Goal: Information Seeking & Learning: Check status

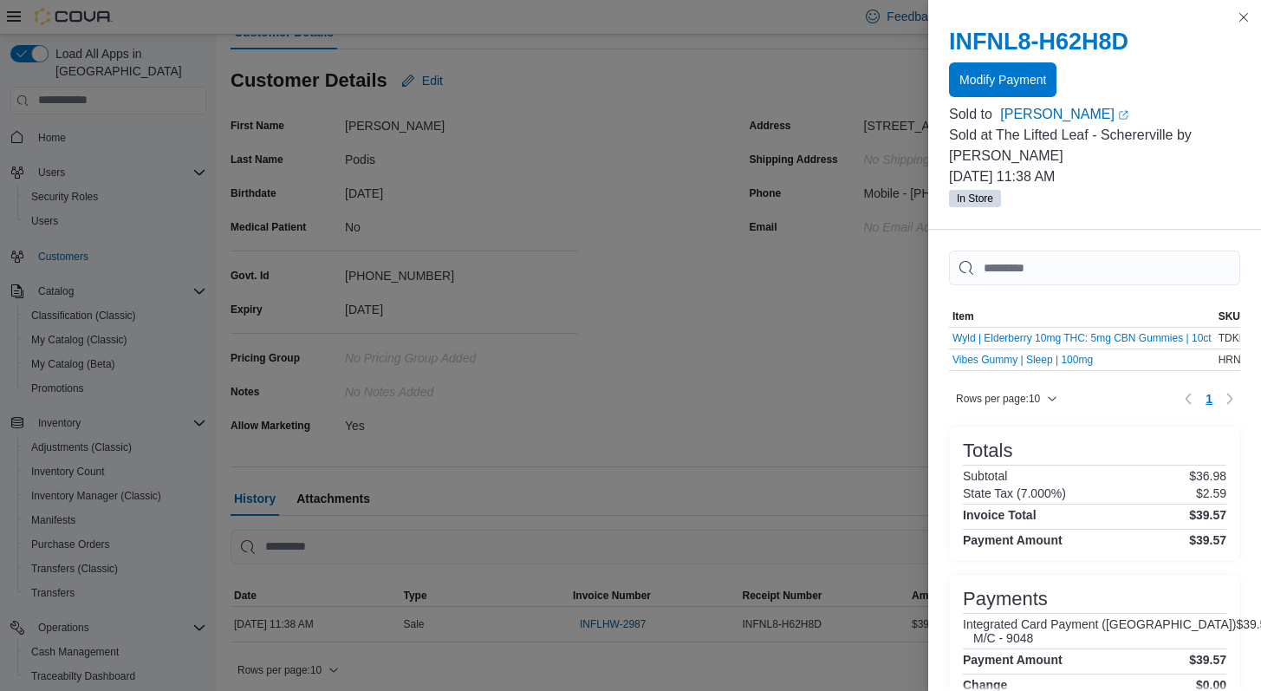
scroll to position [27, 0]
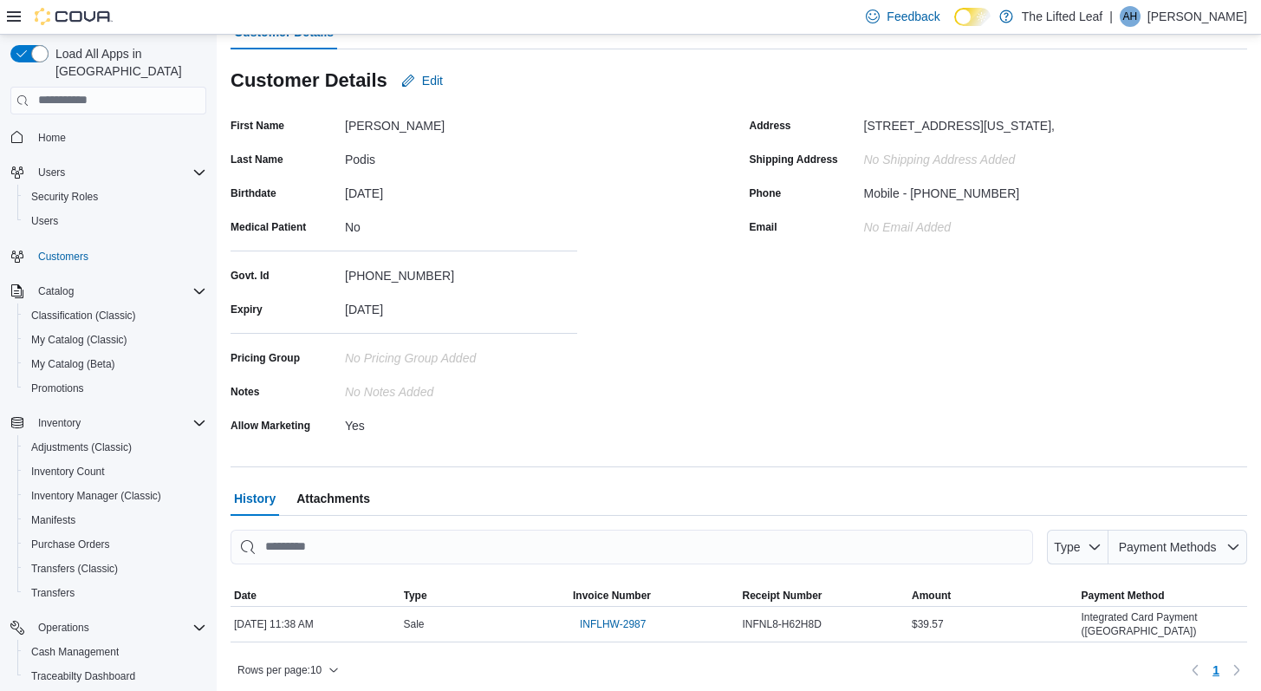
click at [79, 127] on span "Home" at bounding box center [118, 138] width 175 height 22
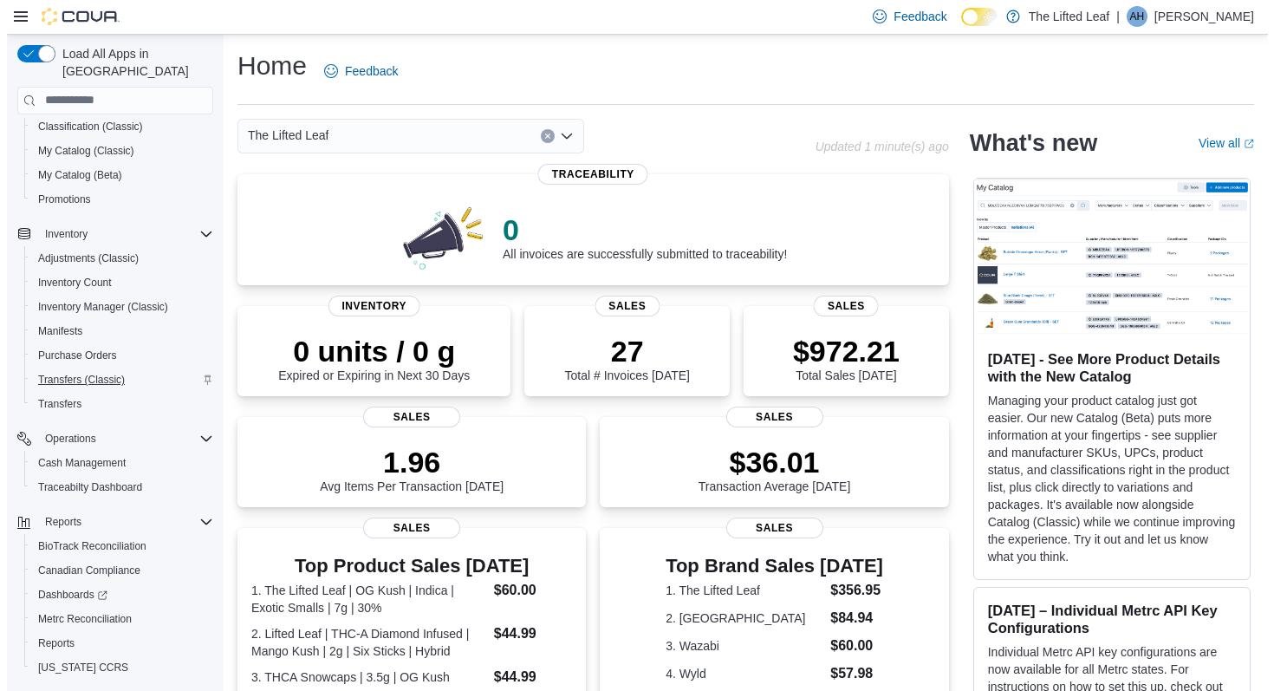
scroll to position [217, 0]
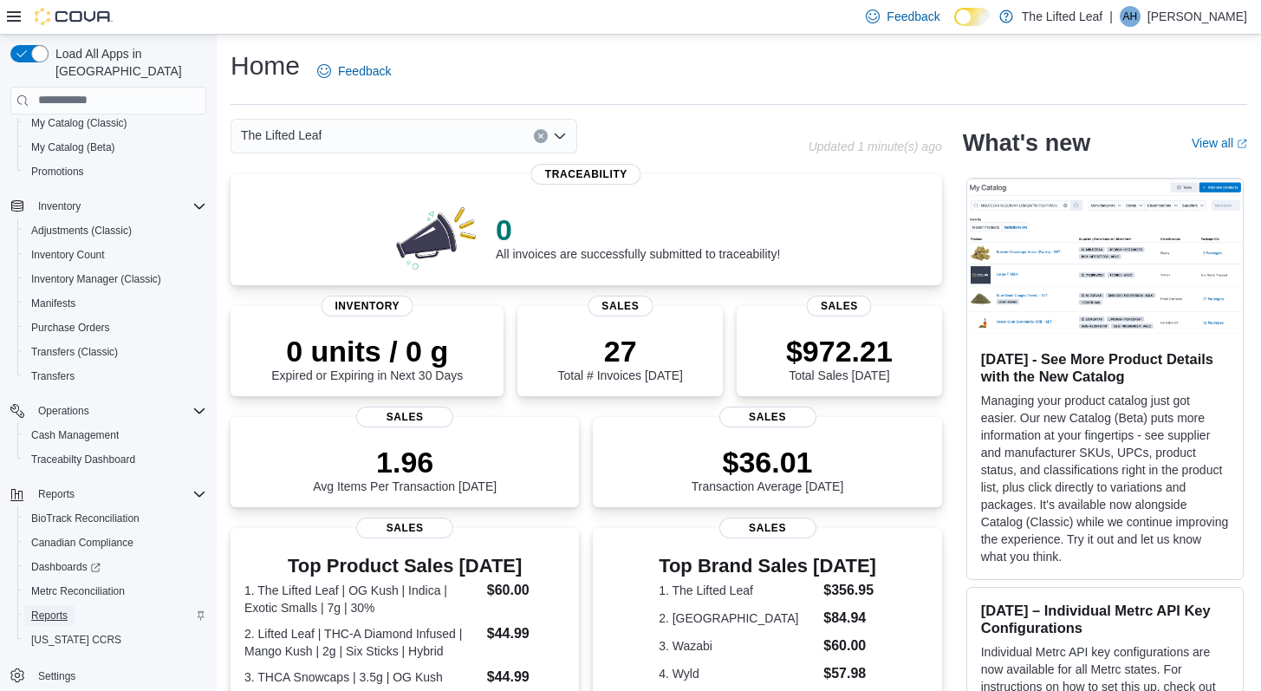
click at [53, 609] on span "Reports" at bounding box center [49, 616] width 36 height 14
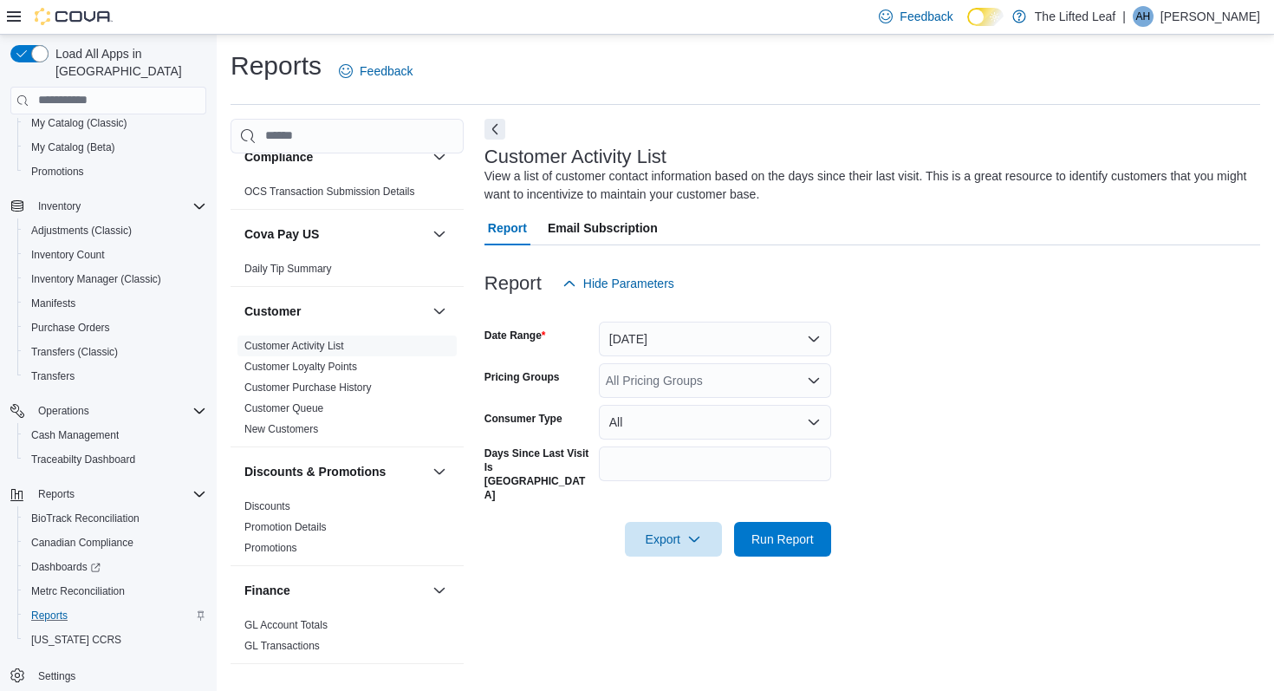
scroll to position [136, 0]
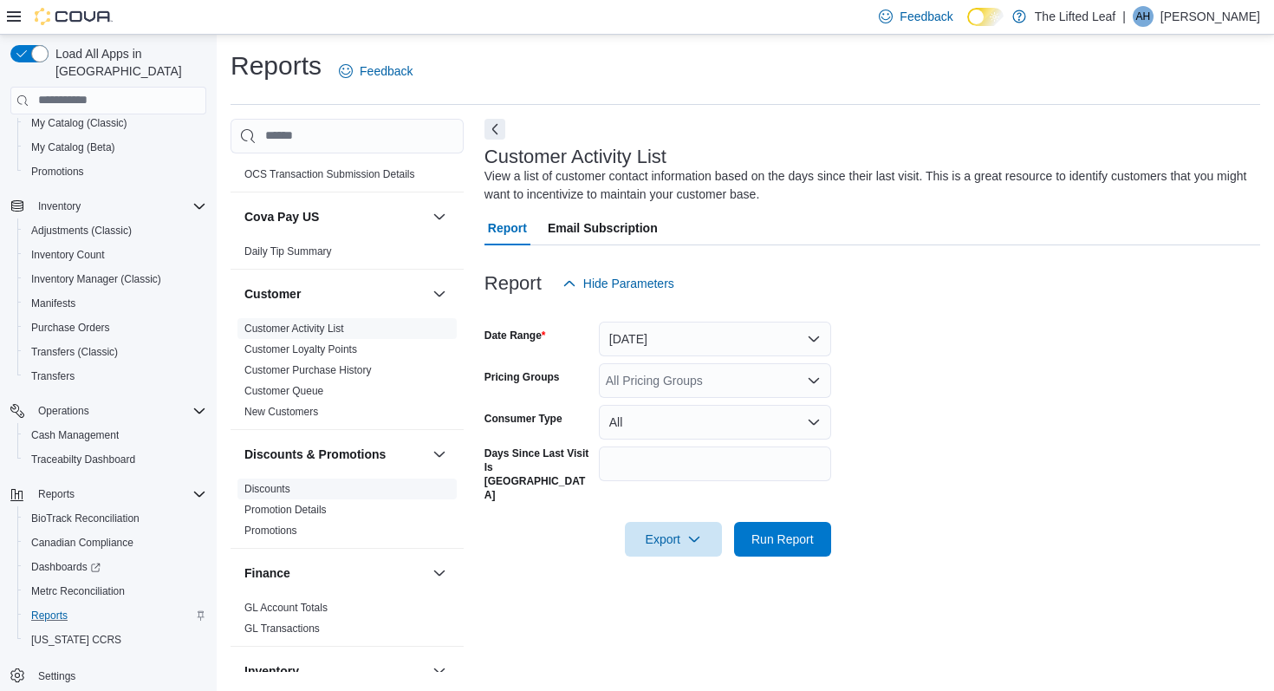
click at [290, 490] on link "Discounts" at bounding box center [267, 489] width 46 height 12
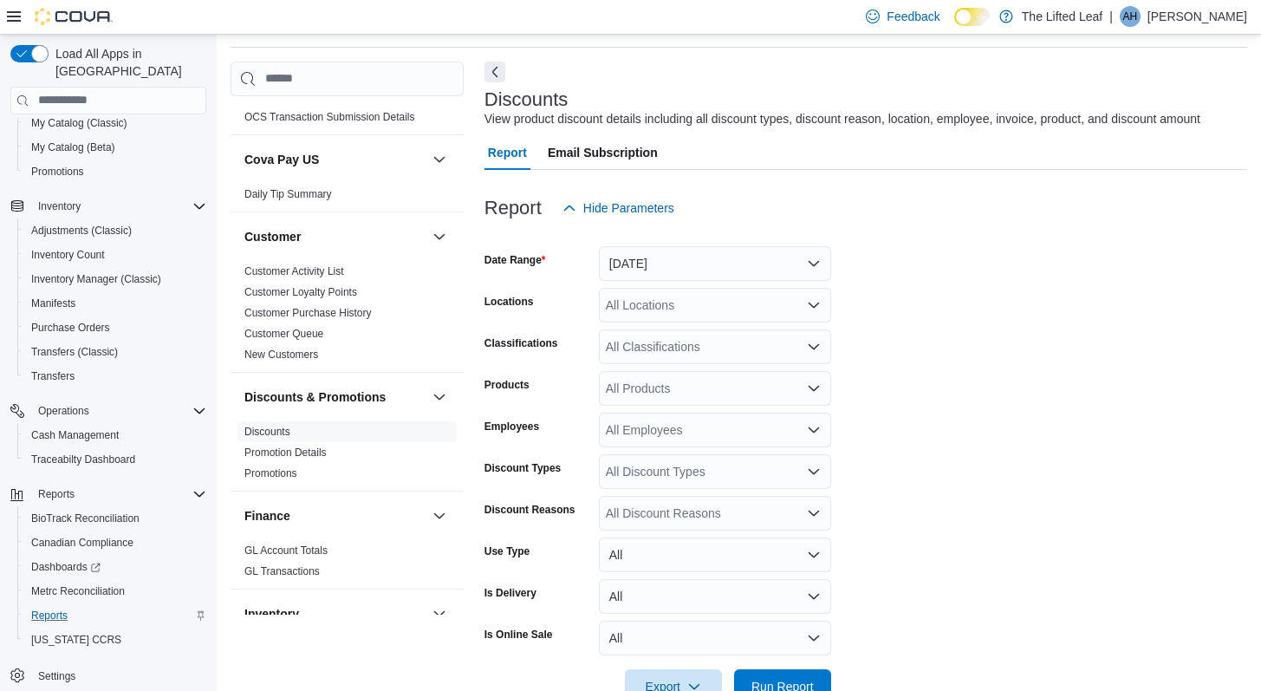
scroll to position [58, 0]
click at [669, 280] on button "[DATE]" at bounding box center [715, 262] width 232 height 35
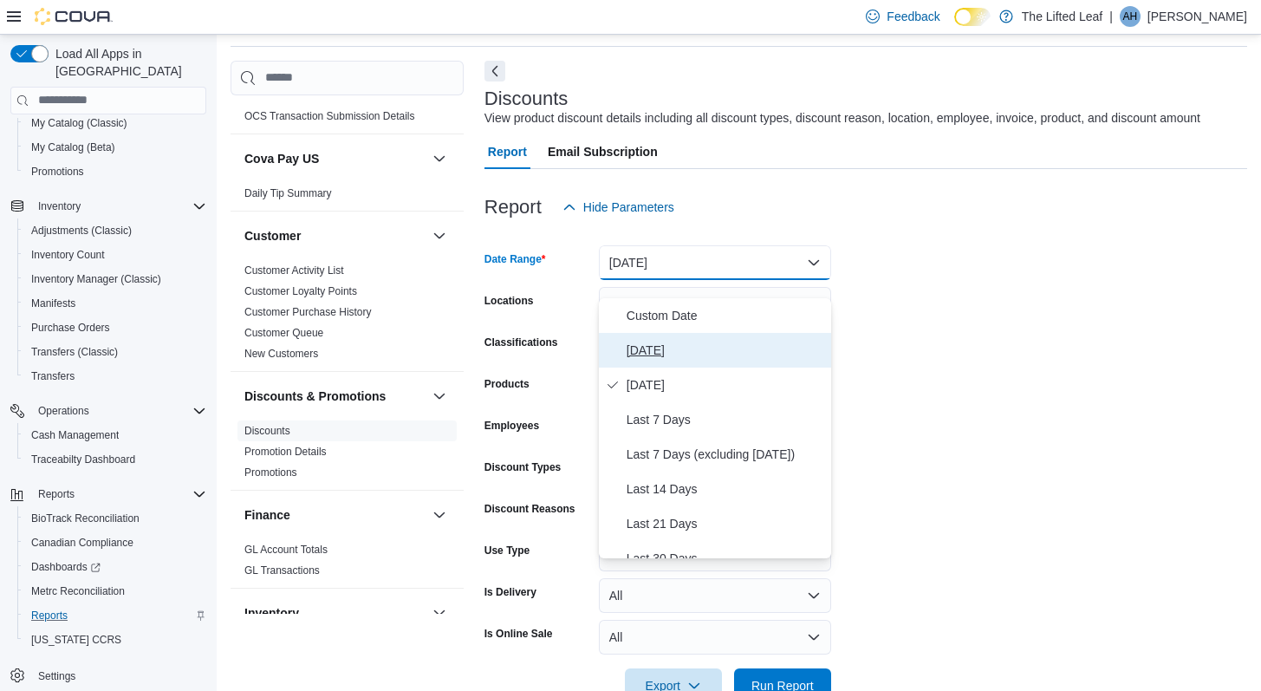
click at [646, 361] on button "[DATE]" at bounding box center [715, 350] width 232 height 35
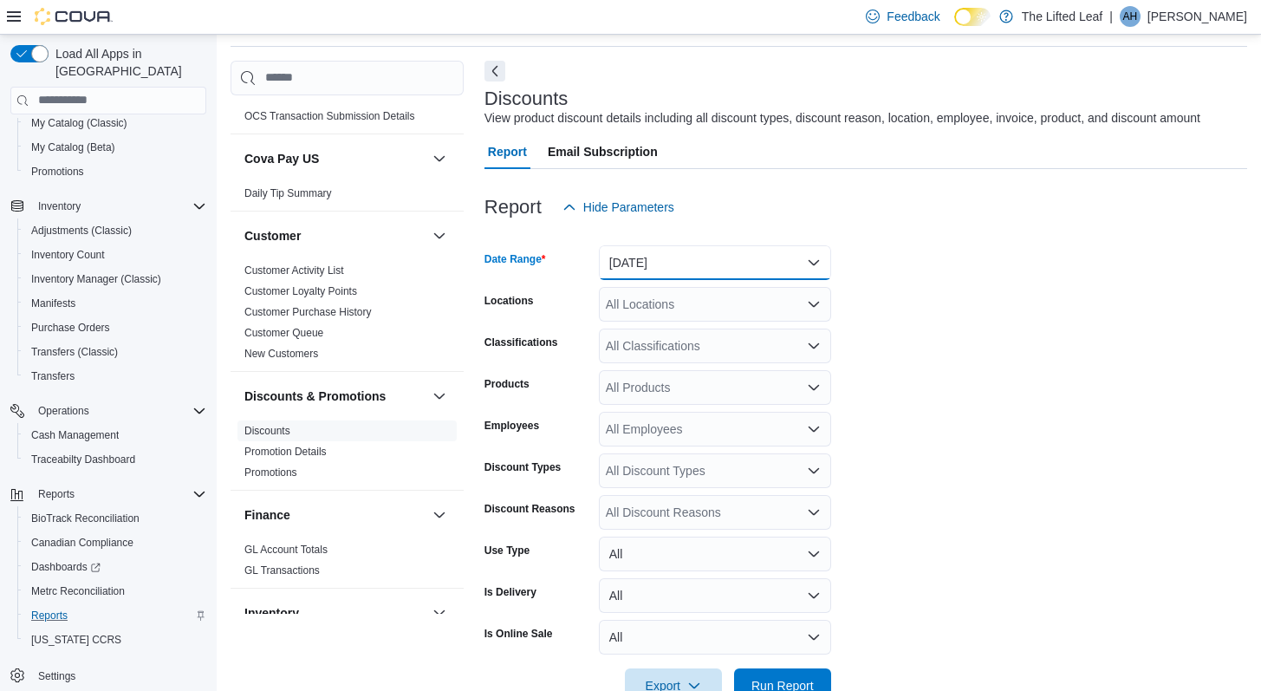
scroll to position [123, 0]
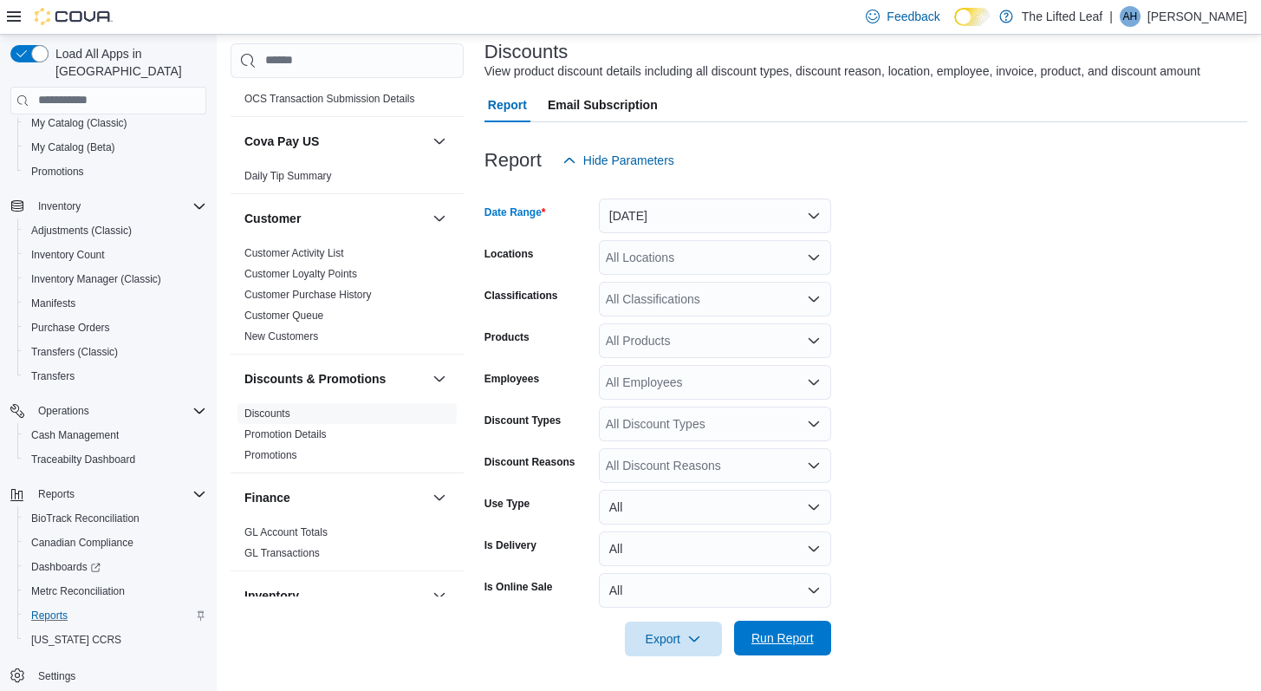
click at [778, 643] on span "Run Report" at bounding box center [783, 637] width 62 height 17
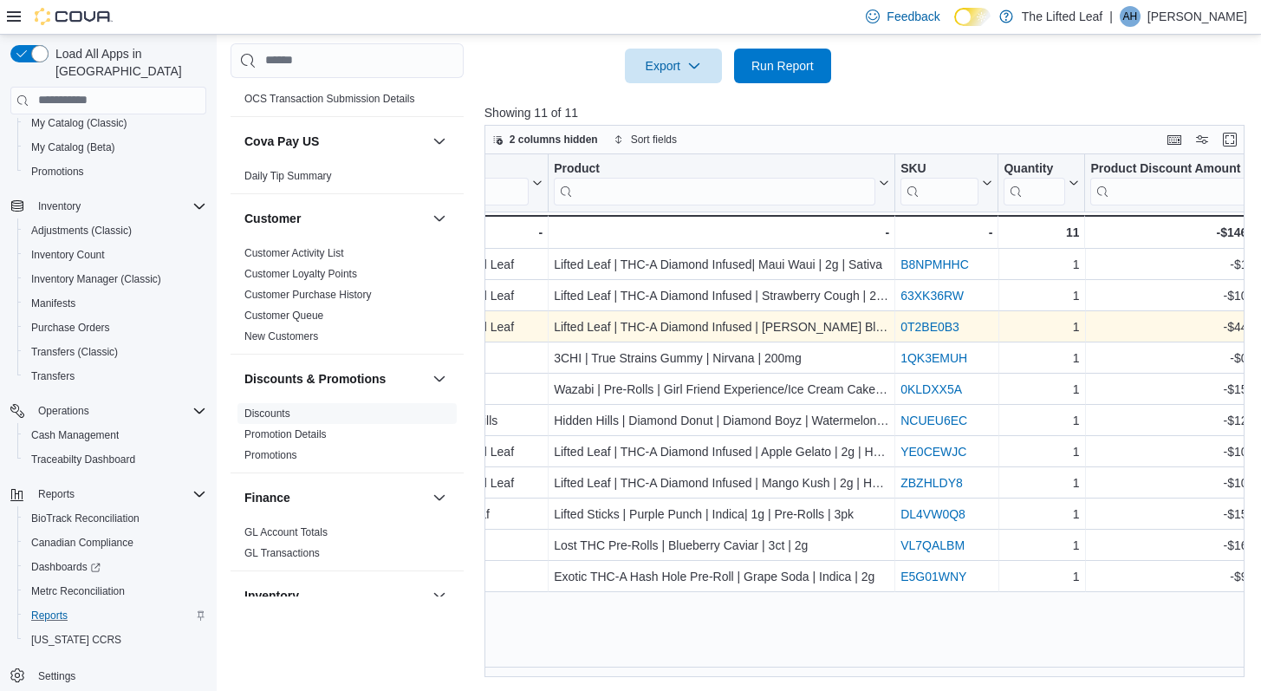
scroll to position [0, 1332]
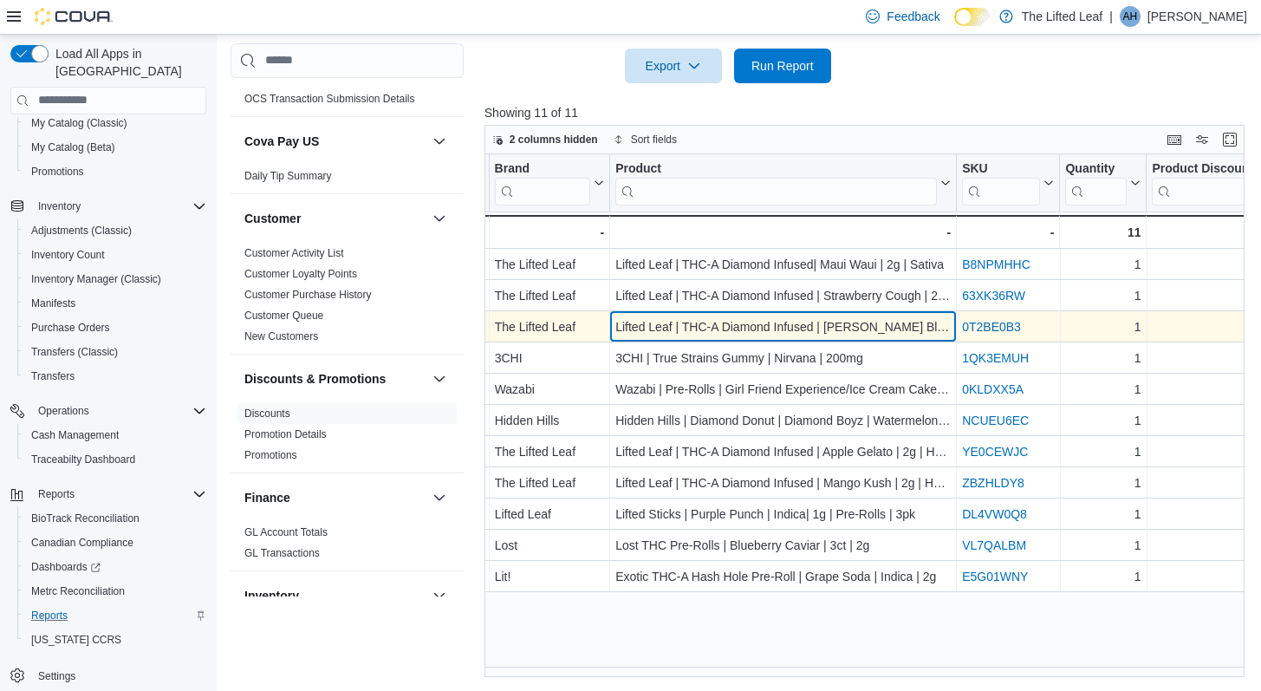
click at [902, 329] on div "Lifted Leaf | THC-A Diamond Infused | [PERSON_NAME] Blue | 2g | Six Sticks | In…" at bounding box center [782, 326] width 335 height 21
click at [877, 329] on div "Lifted Leaf | THC-A Diamond Infused | [PERSON_NAME] Blue | 2g | Six Sticks | In…" at bounding box center [782, 326] width 335 height 21
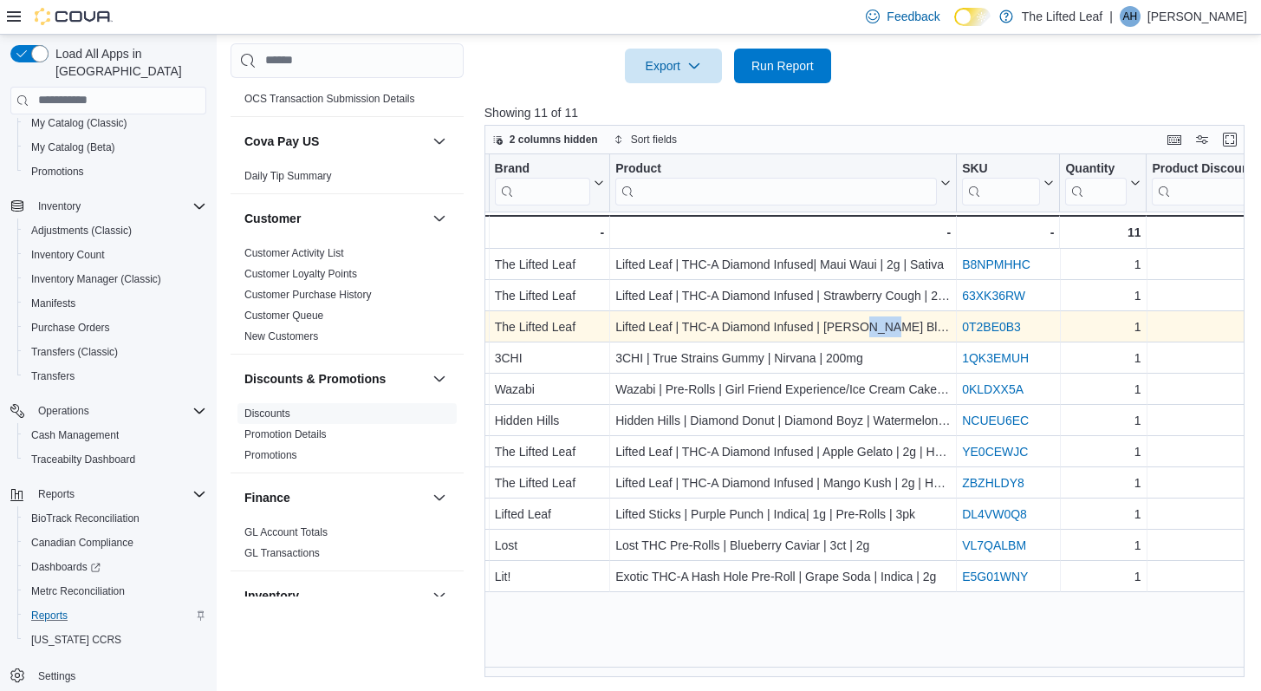
click at [1013, 323] on link "0T2BE0B3" at bounding box center [991, 327] width 59 height 14
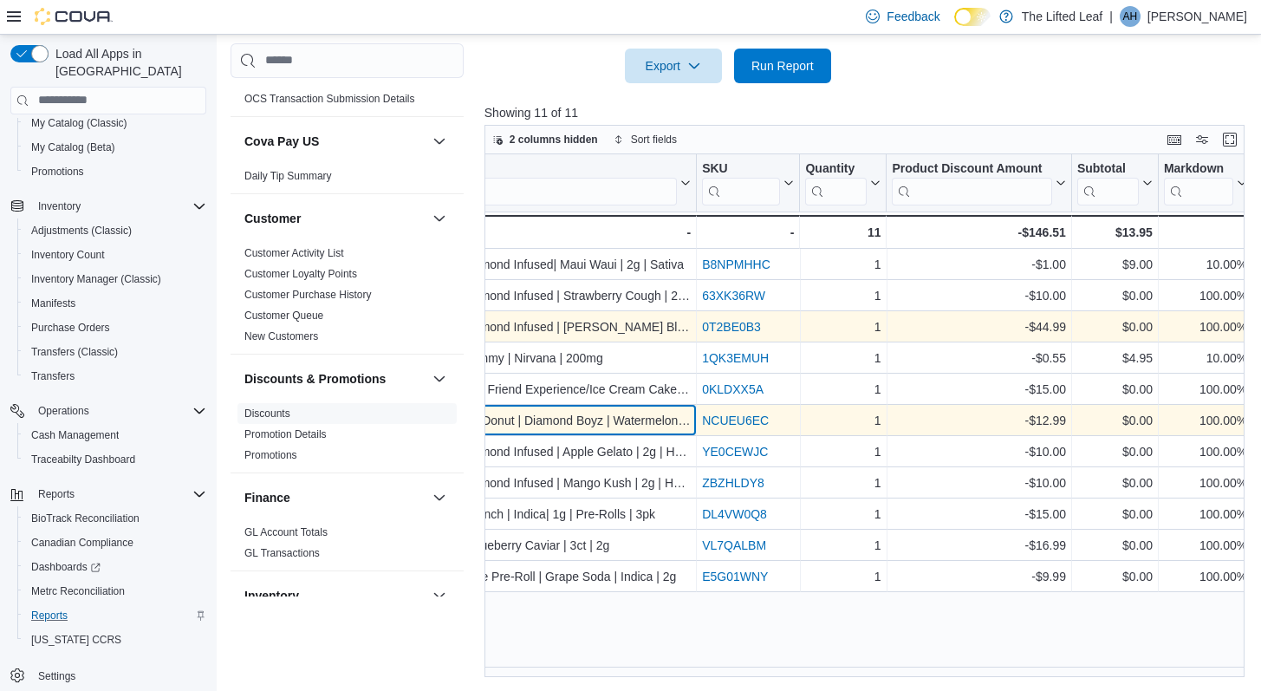
scroll to position [0, 1457]
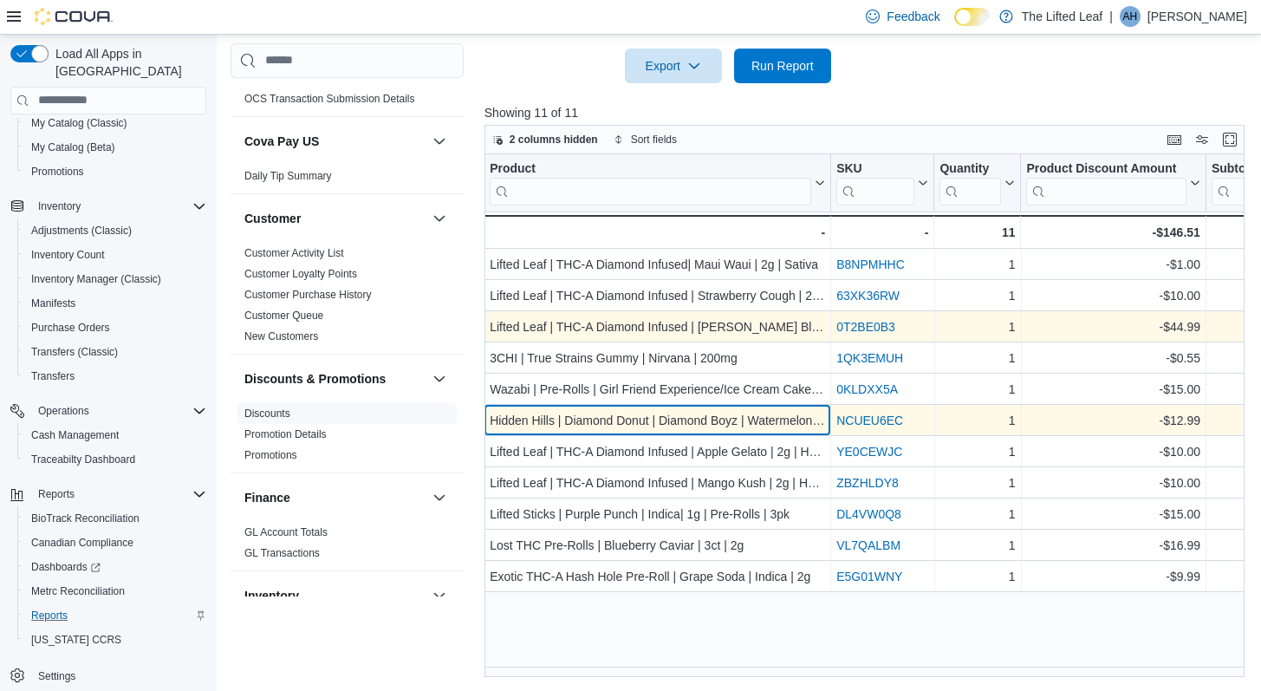
click at [630, 423] on div "Hidden Hills | Diamond Donut | Diamond Boyz | Watermelon Bubblegum | 2.2g" at bounding box center [657, 420] width 335 height 21
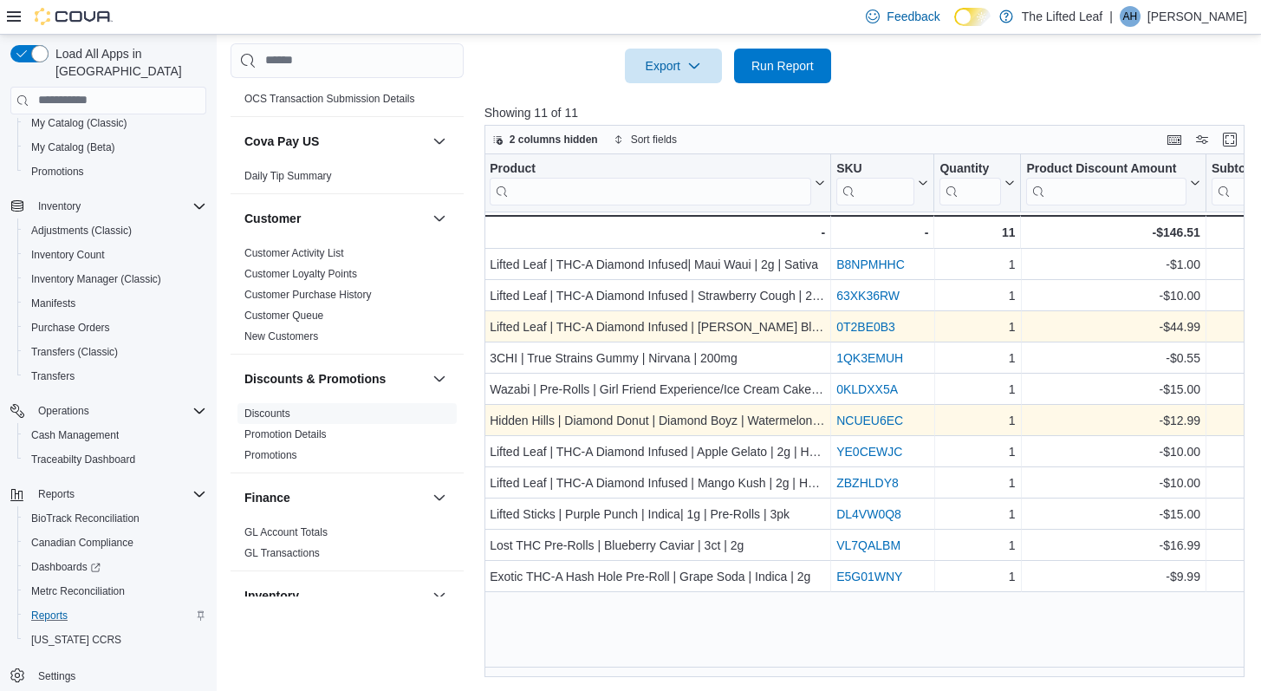
click at [882, 421] on link "NCUEU6EC" at bounding box center [870, 421] width 67 height 14
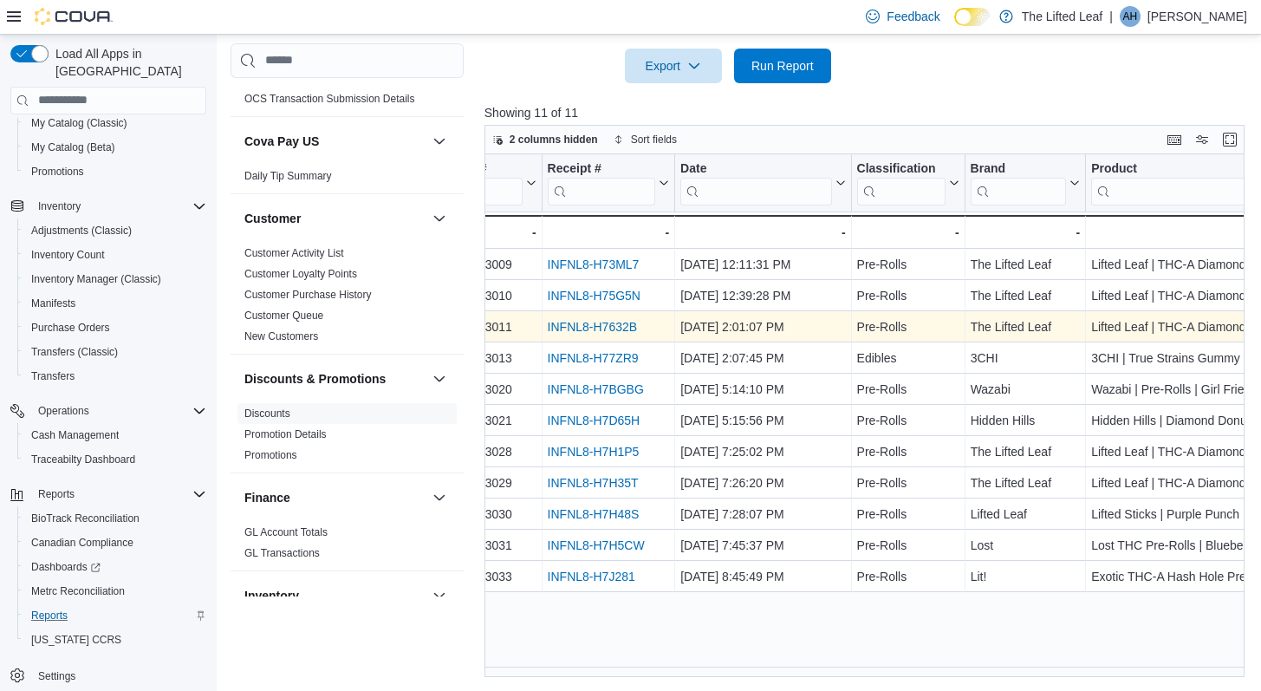
scroll to position [0, 808]
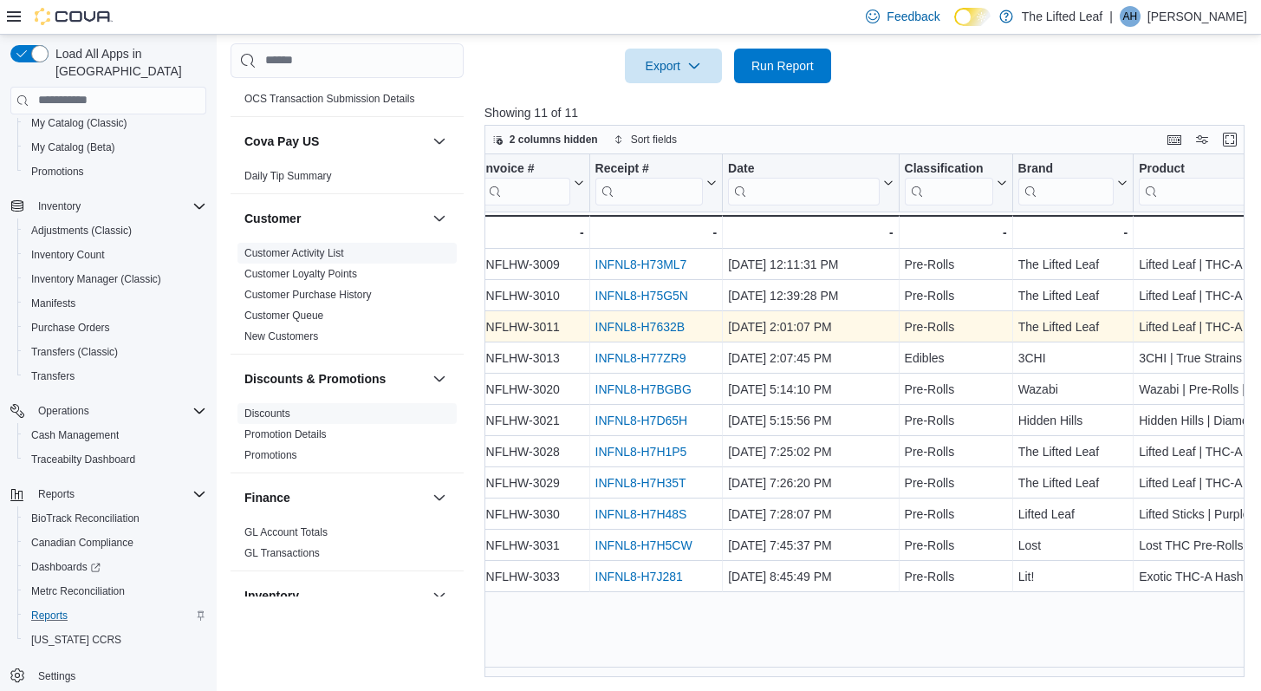
click at [338, 259] on span "Customer Activity List" at bounding box center [294, 253] width 100 height 14
click at [335, 247] on link "Customer Activity List" at bounding box center [294, 253] width 100 height 12
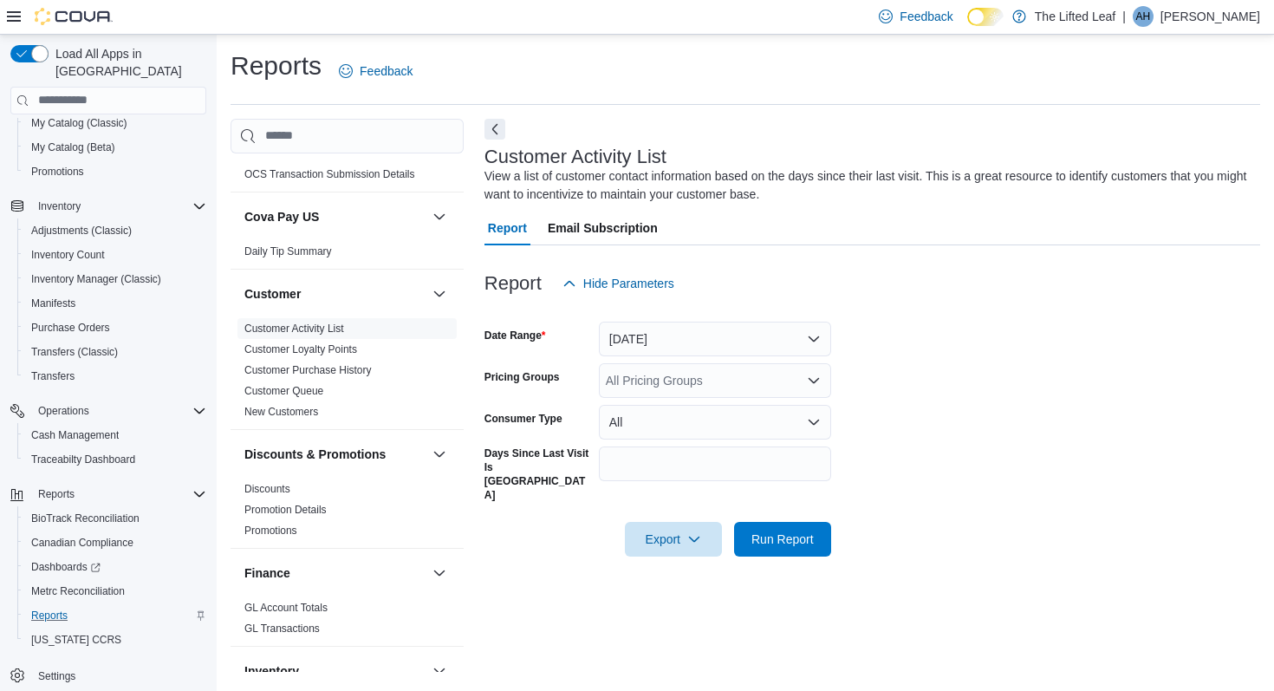
click at [678, 358] on form "Date Range [DATE] Pricing Groups All Pricing Groups Consumer Type All Days Sinc…" at bounding box center [873, 429] width 776 height 256
click at [684, 334] on button "[DATE]" at bounding box center [715, 339] width 232 height 35
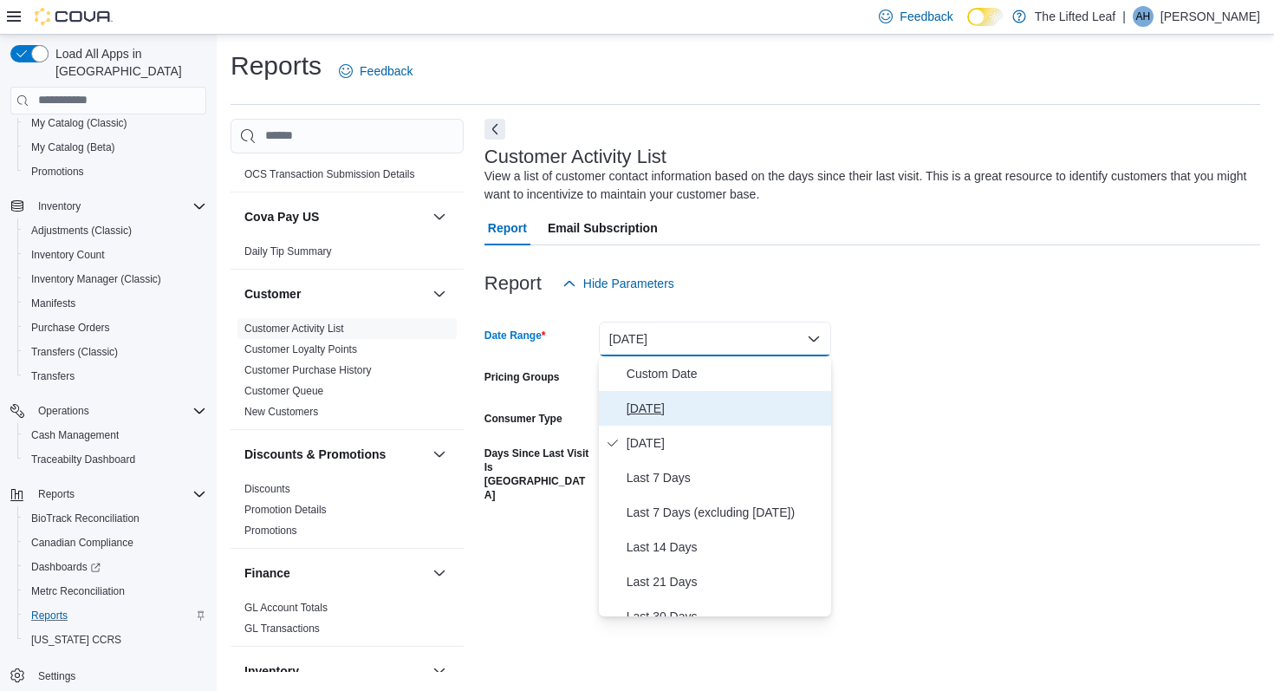
click at [660, 407] on span "[DATE]" at bounding box center [726, 408] width 198 height 21
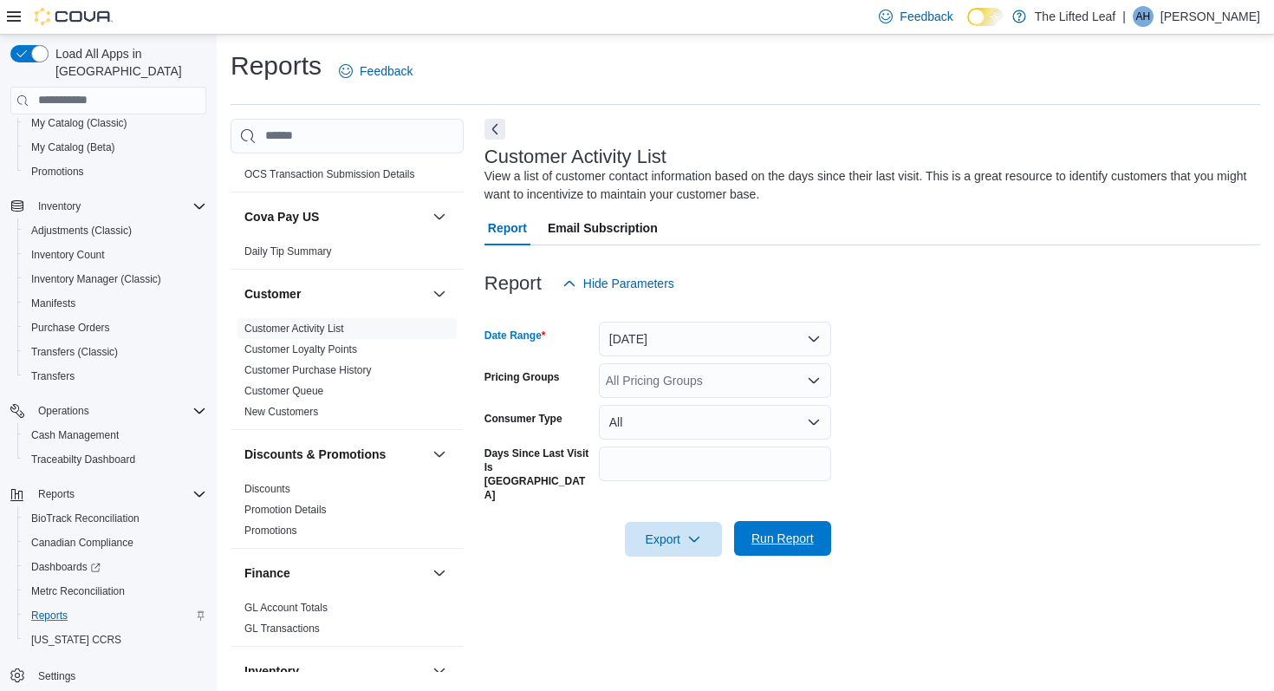
click at [796, 530] on span "Run Report" at bounding box center [783, 538] width 62 height 17
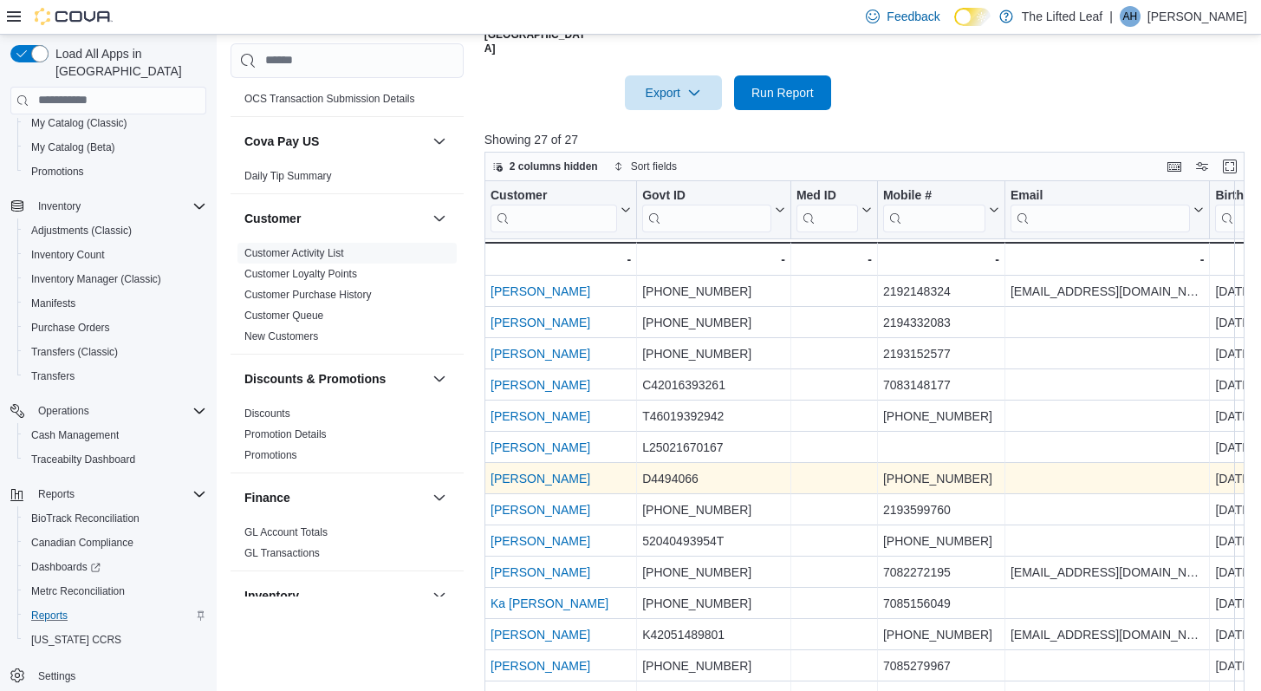
scroll to position [31, 0]
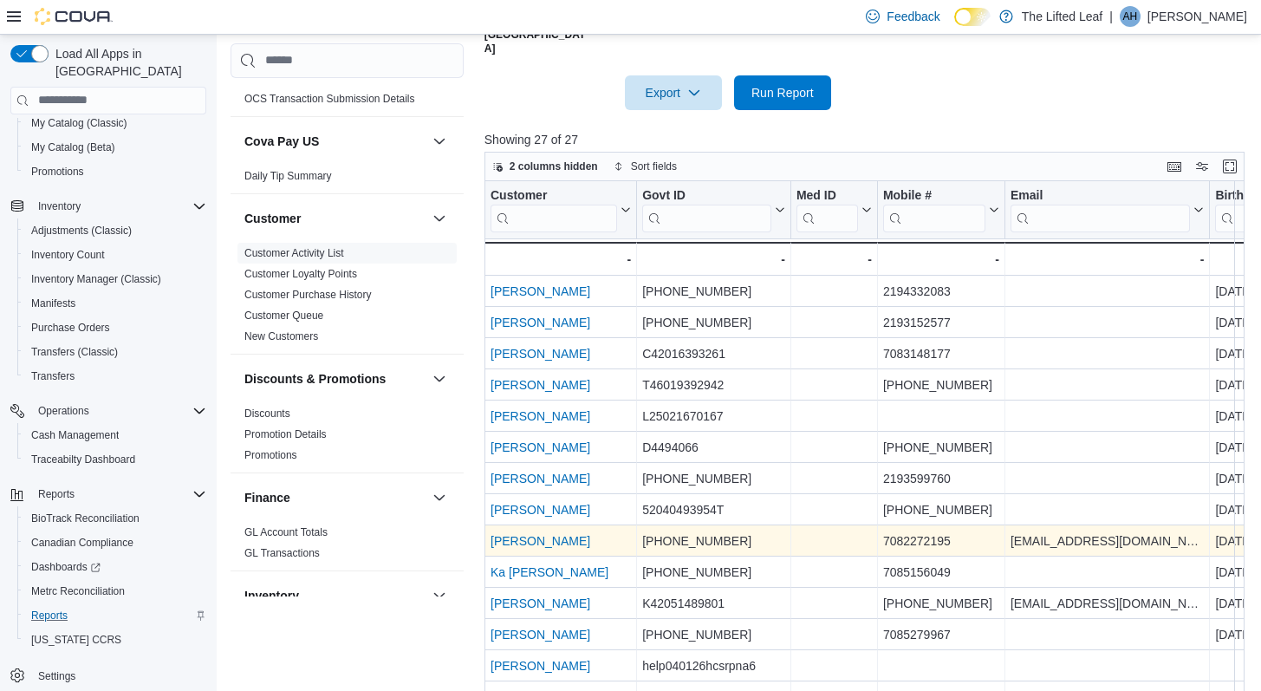
click at [545, 534] on link "[PERSON_NAME]" at bounding box center [541, 541] width 100 height 14
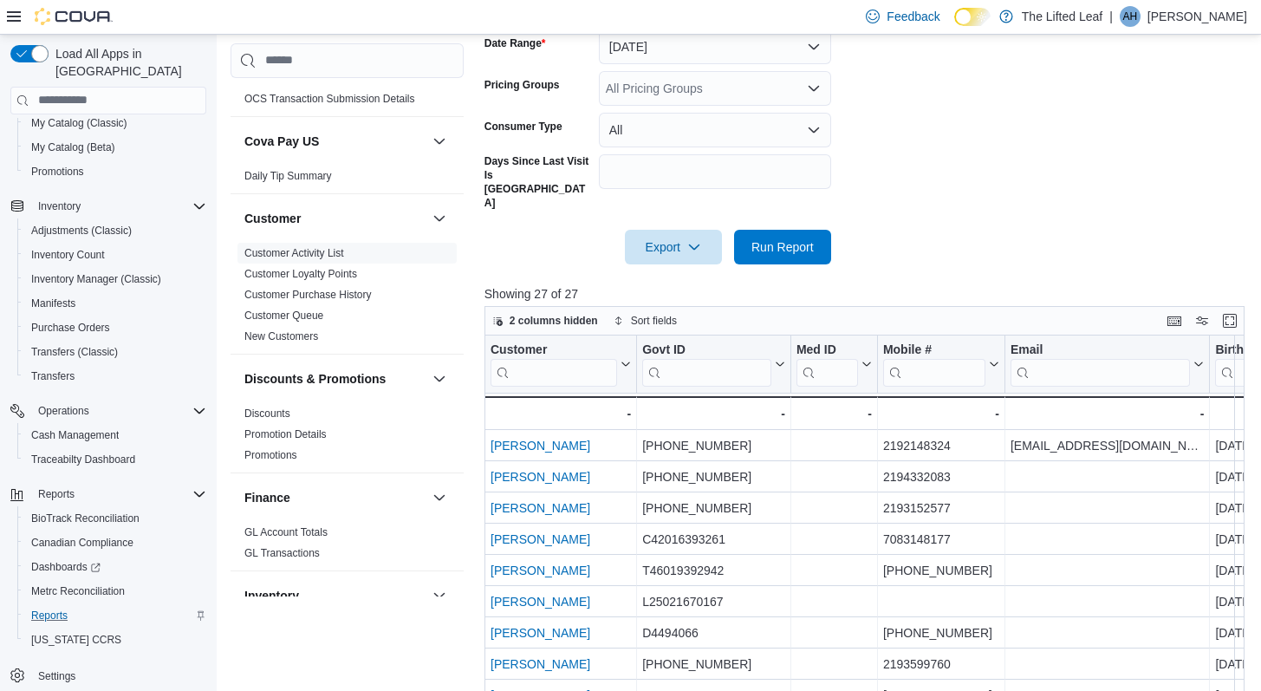
scroll to position [234, 0]
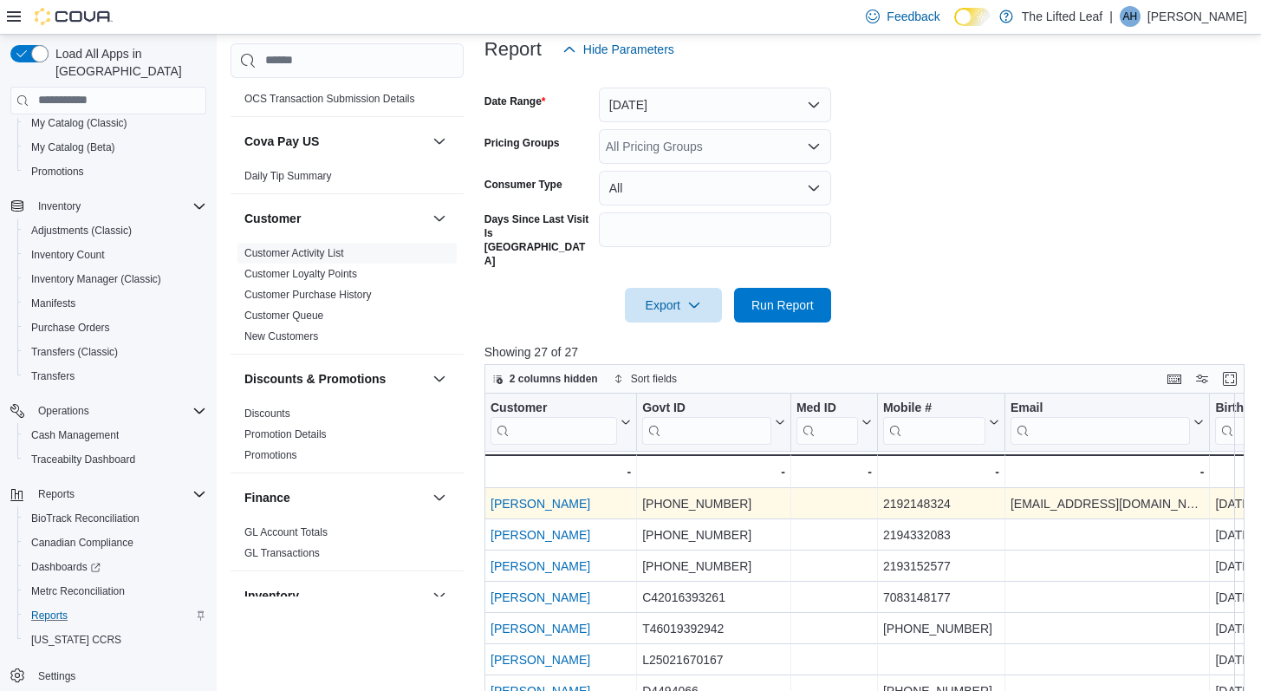
click at [544, 497] on link "[PERSON_NAME]" at bounding box center [541, 504] width 100 height 14
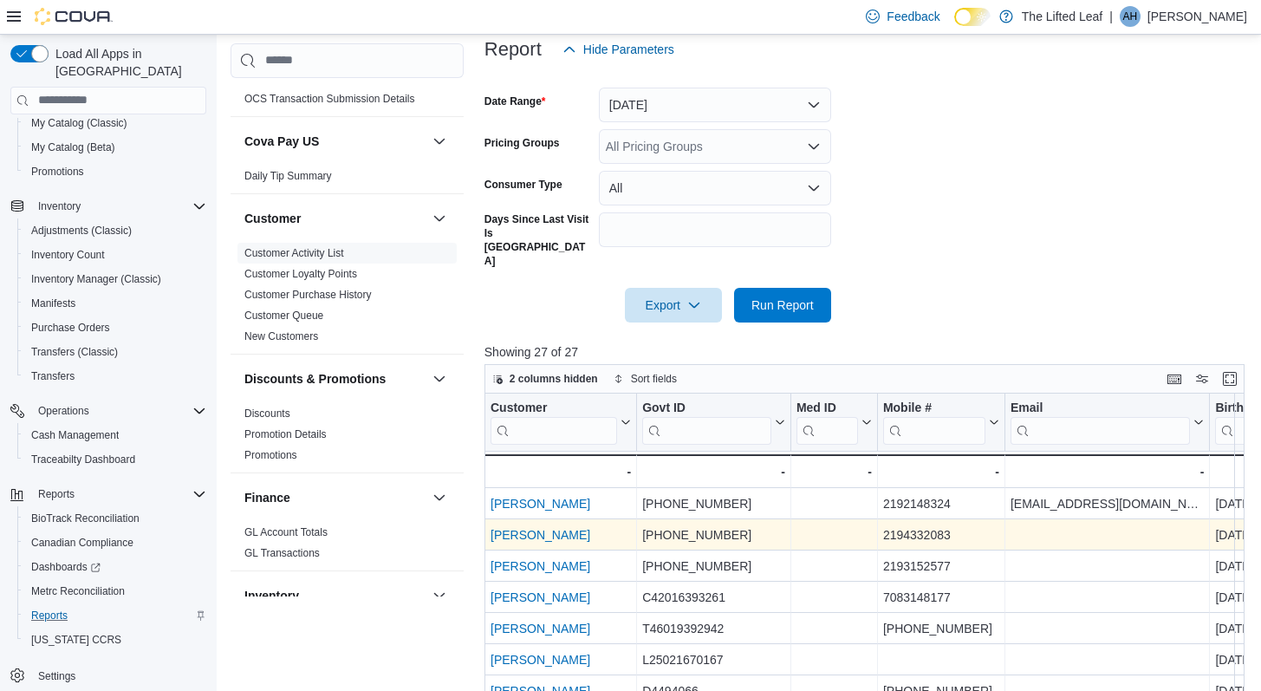
click at [558, 528] on link "[PERSON_NAME]" at bounding box center [541, 535] width 100 height 14
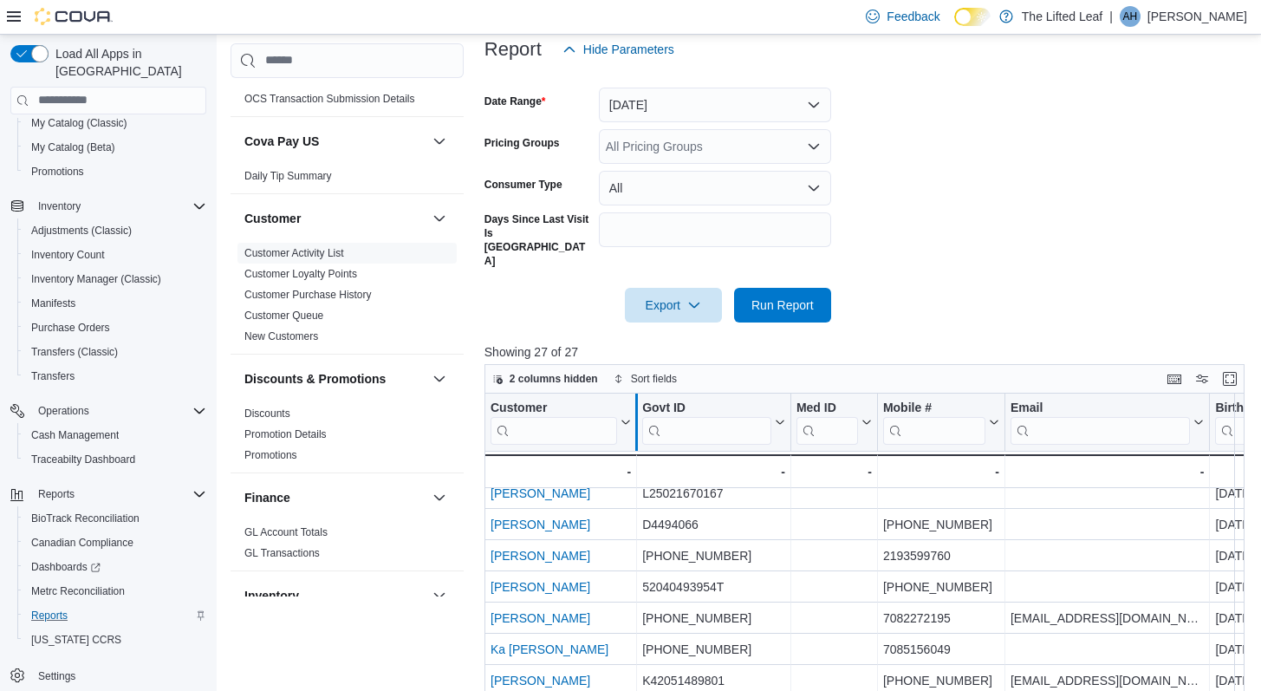
scroll to position [172, 0]
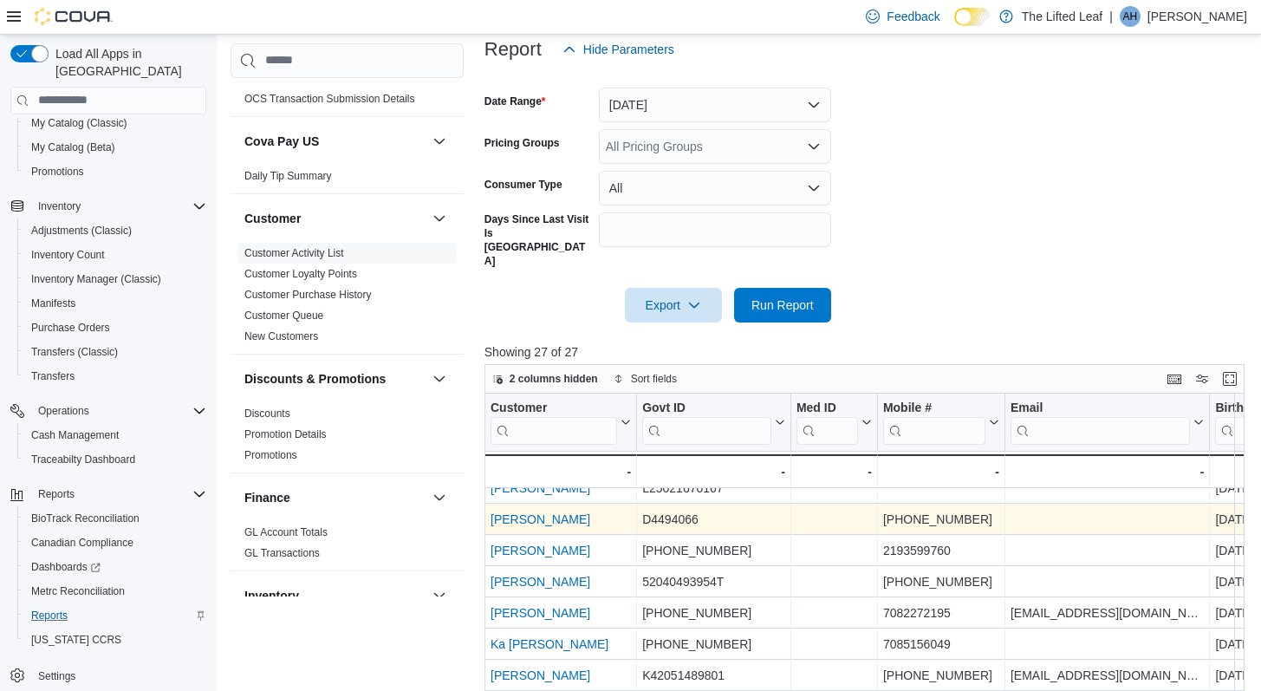
click at [553, 512] on link "[PERSON_NAME]" at bounding box center [541, 519] width 100 height 14
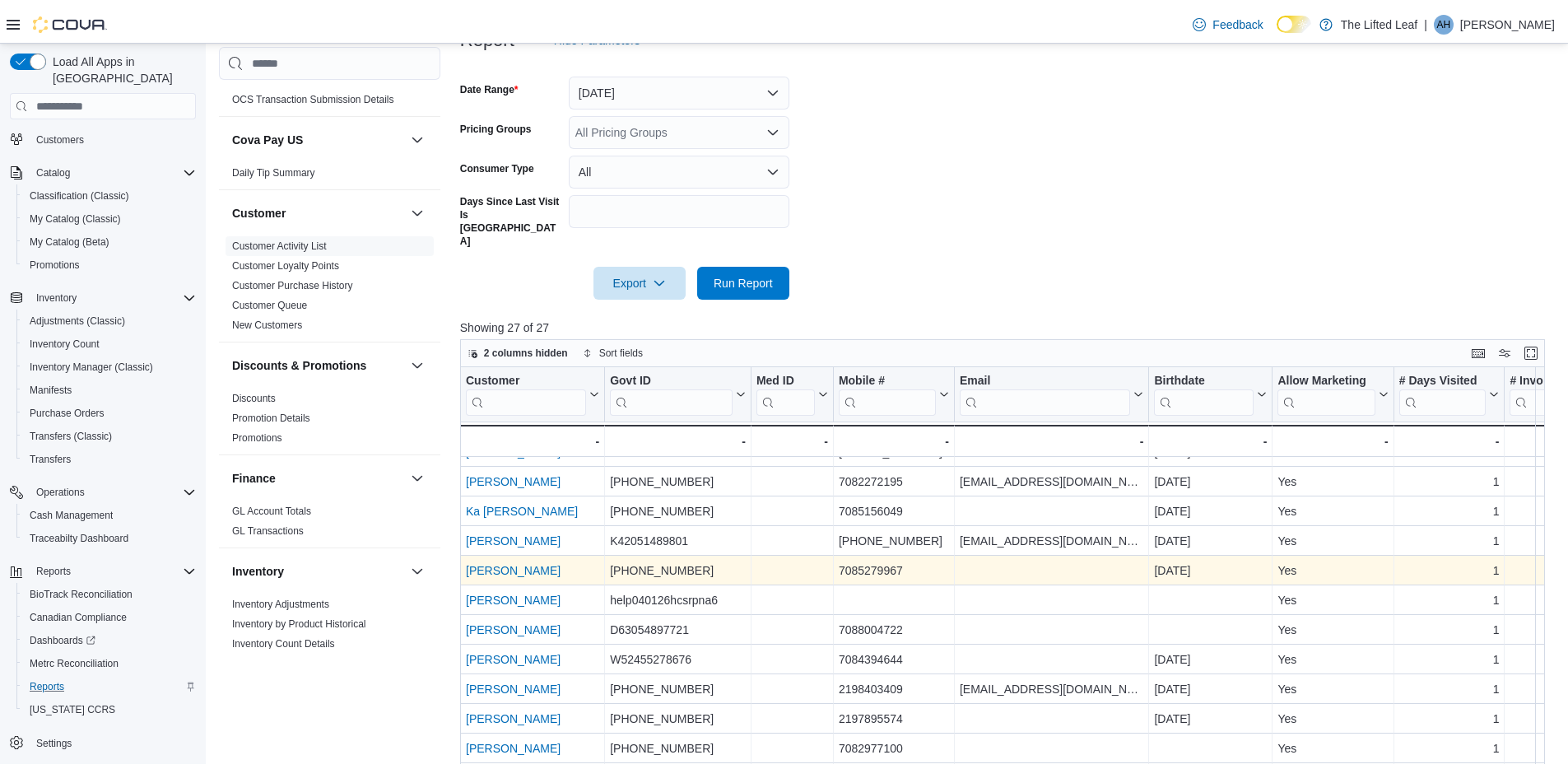
scroll to position [256, 0]
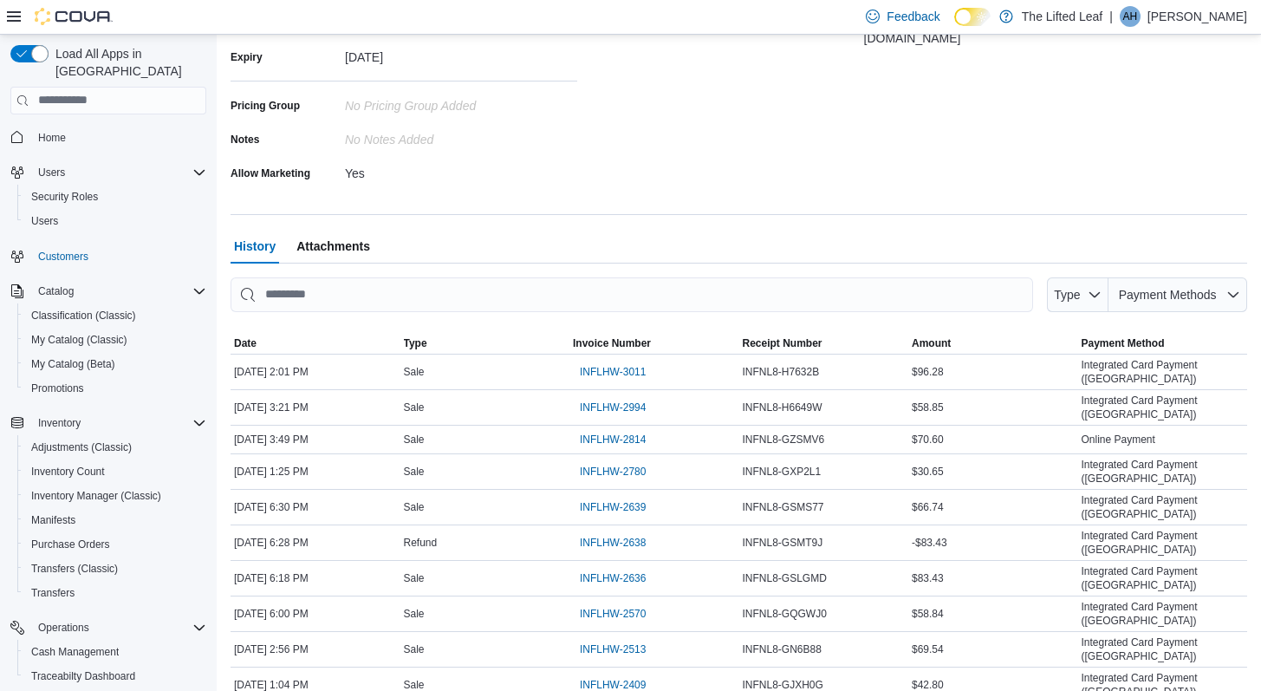
scroll to position [393, 0]
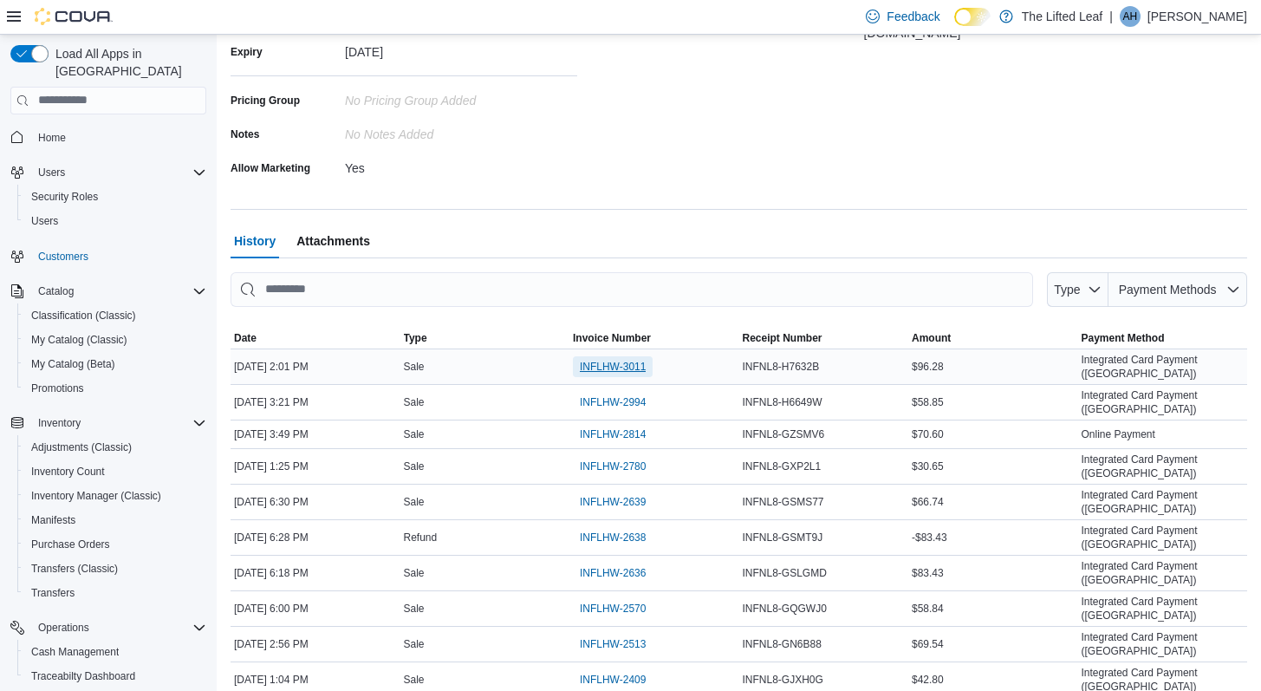
click at [619, 362] on span "INFLHW-3011" at bounding box center [613, 367] width 66 height 14
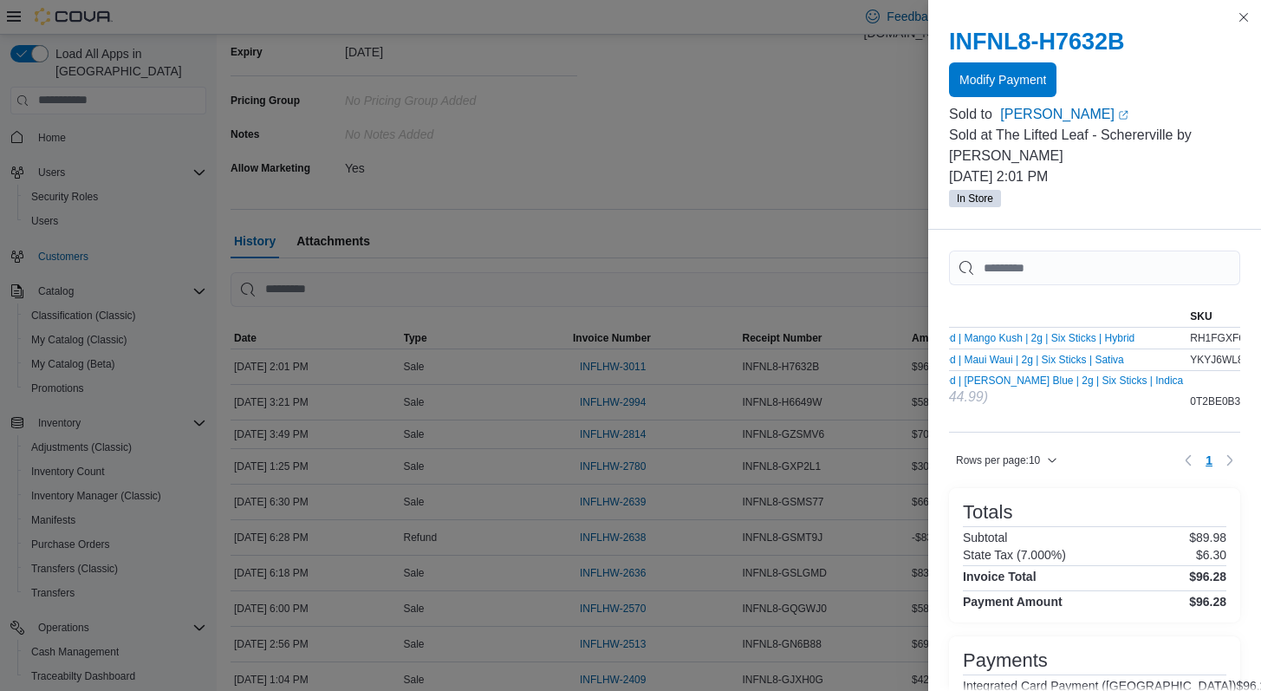
scroll to position [0, 274]
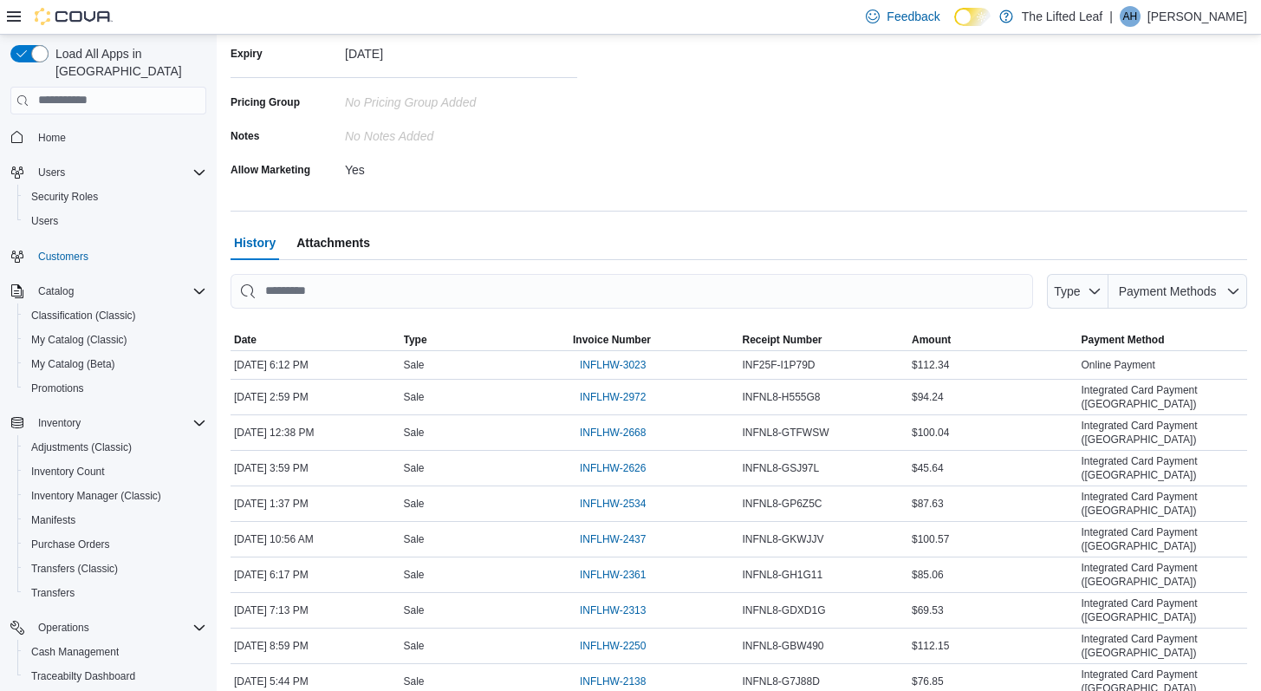
scroll to position [392, 0]
click at [609, 362] on span "INFLHW-3023" at bounding box center [613, 364] width 66 height 14
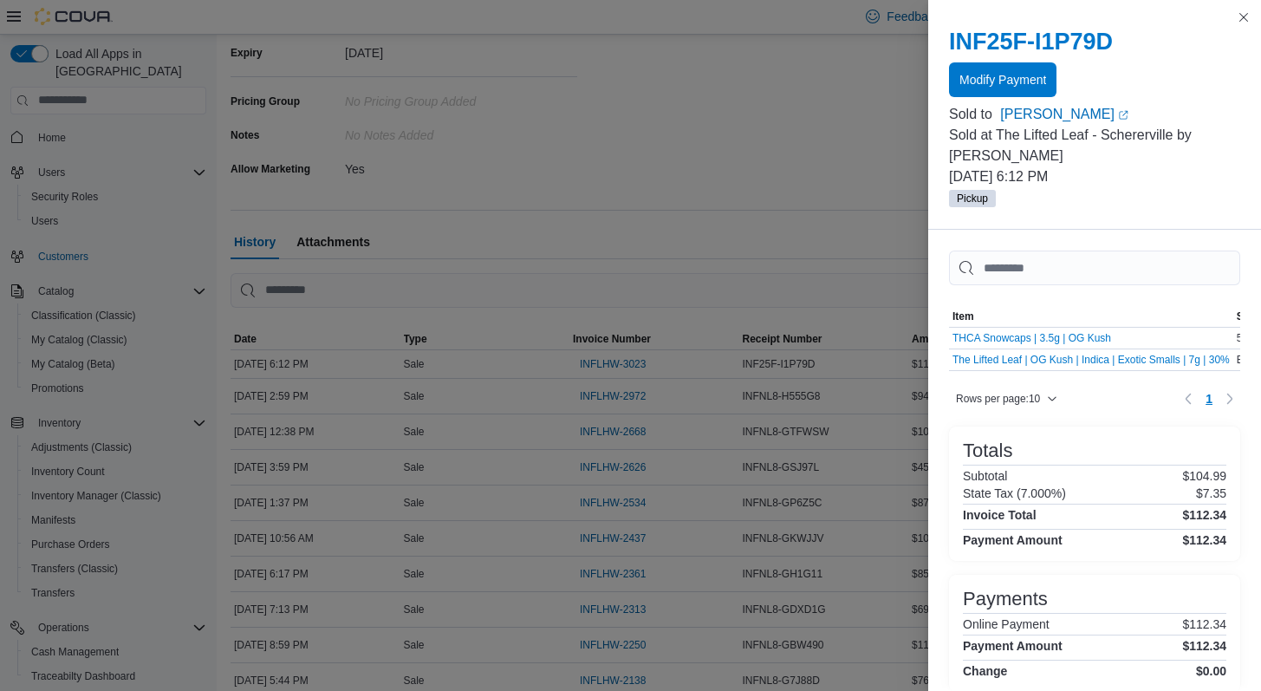
scroll to position [49, 0]
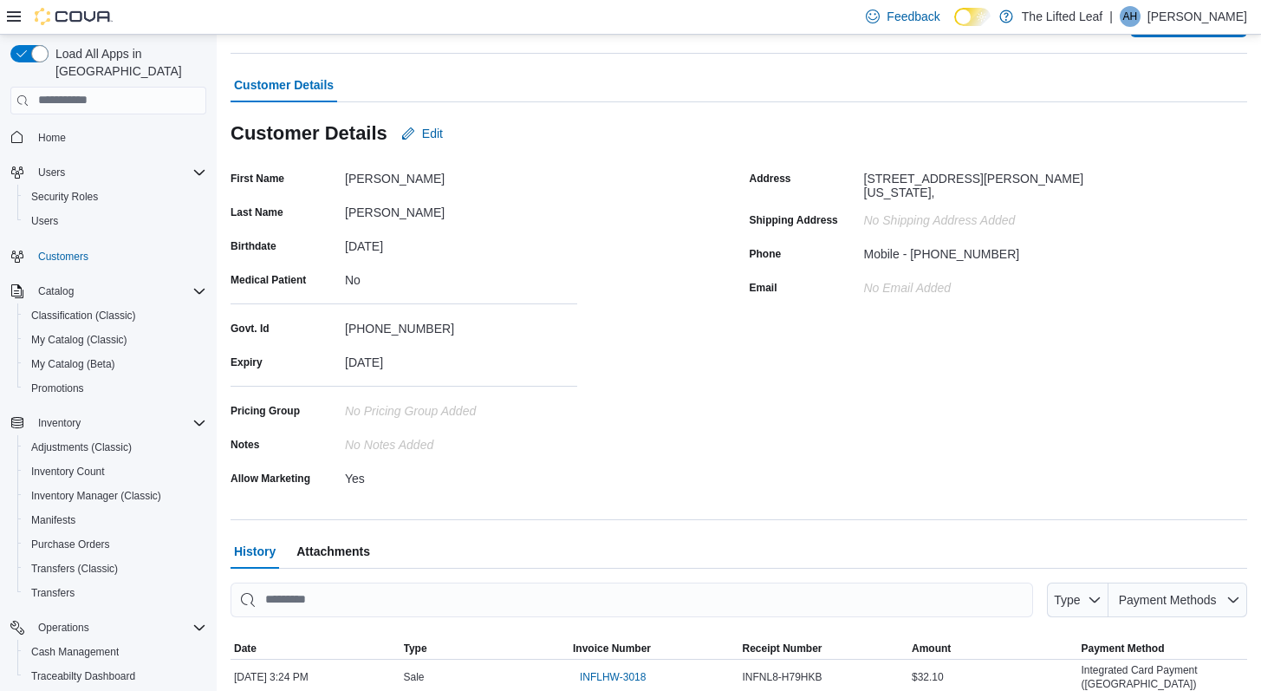
scroll to position [164, 0]
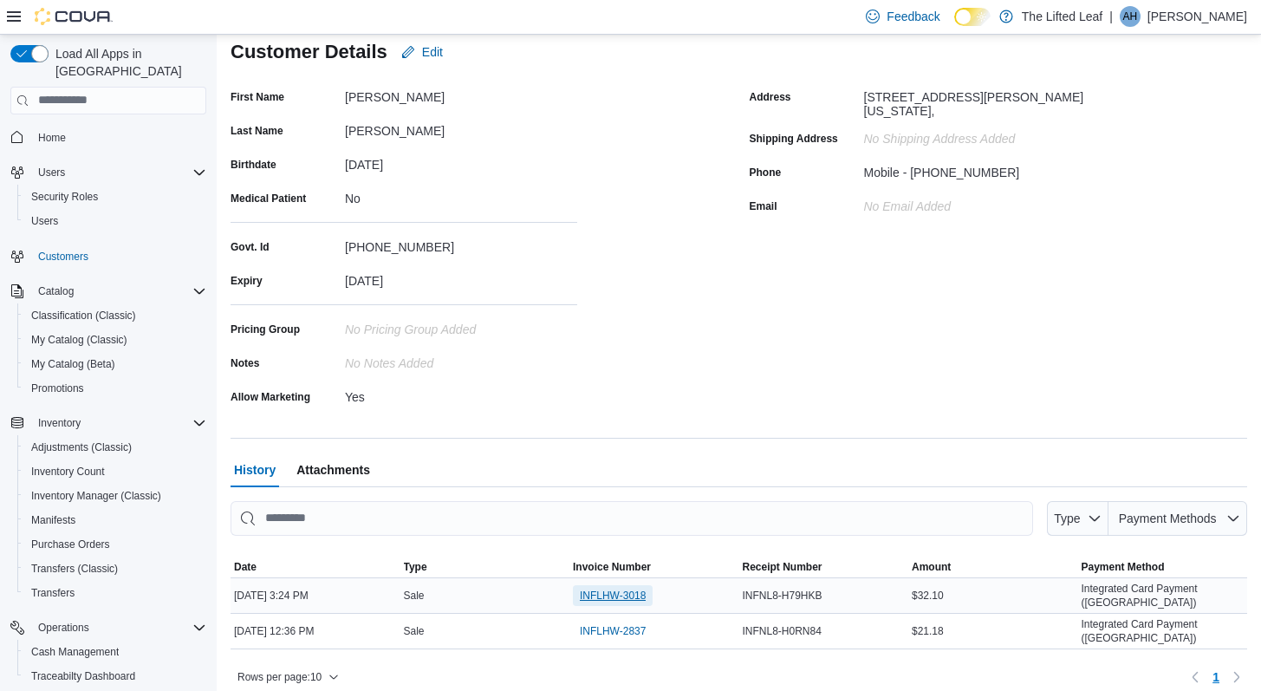
click at [608, 594] on span "INFLHW-3018" at bounding box center [613, 596] width 66 height 14
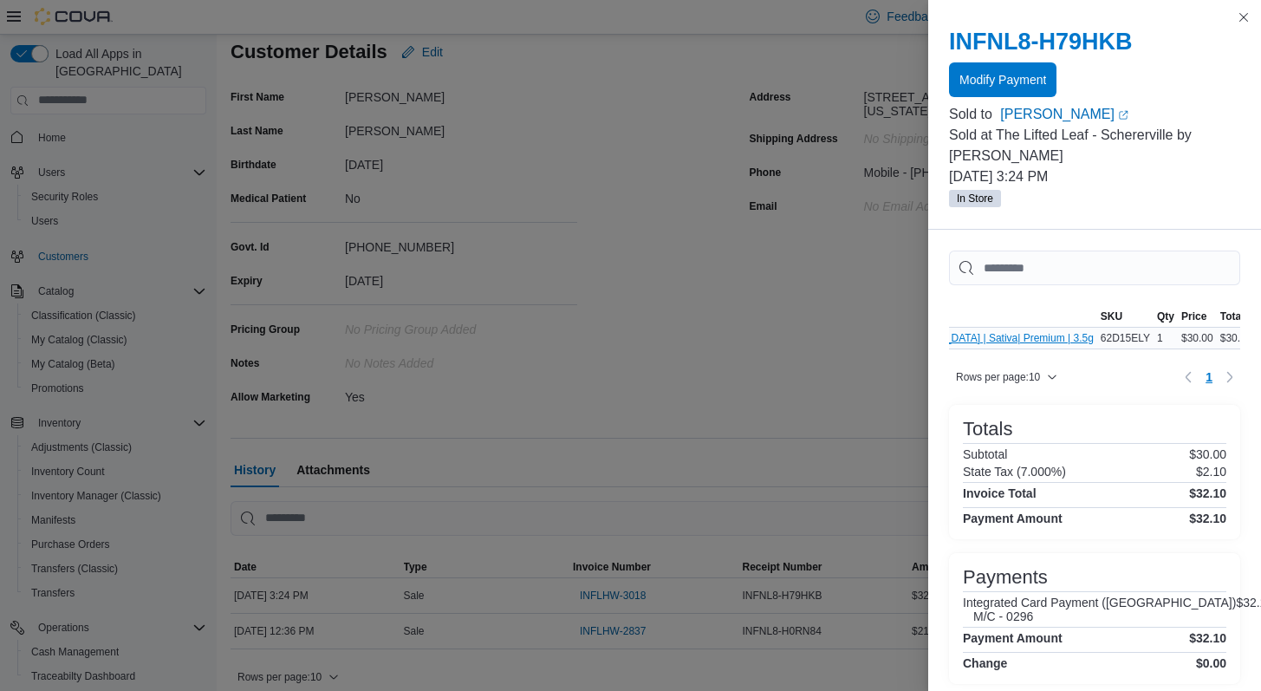
scroll to position [0, 180]
click at [1239, 18] on button "Close this dialog" at bounding box center [1244, 16] width 21 height 21
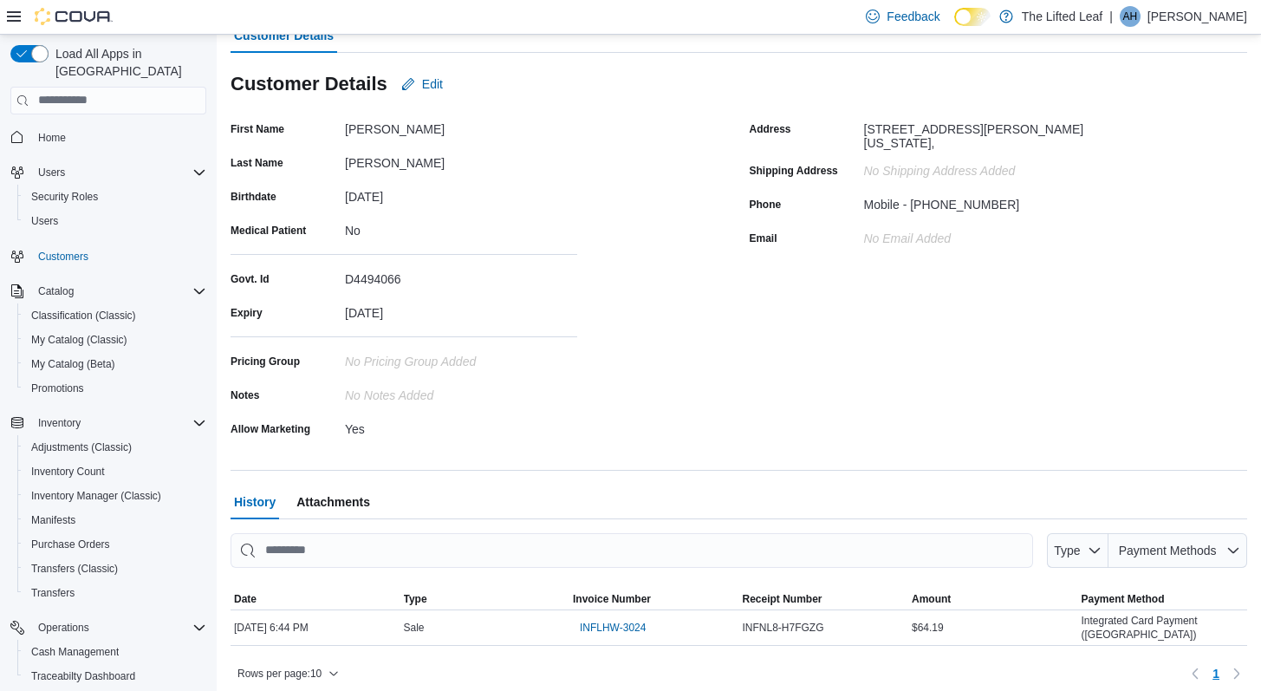
scroll to position [135, 0]
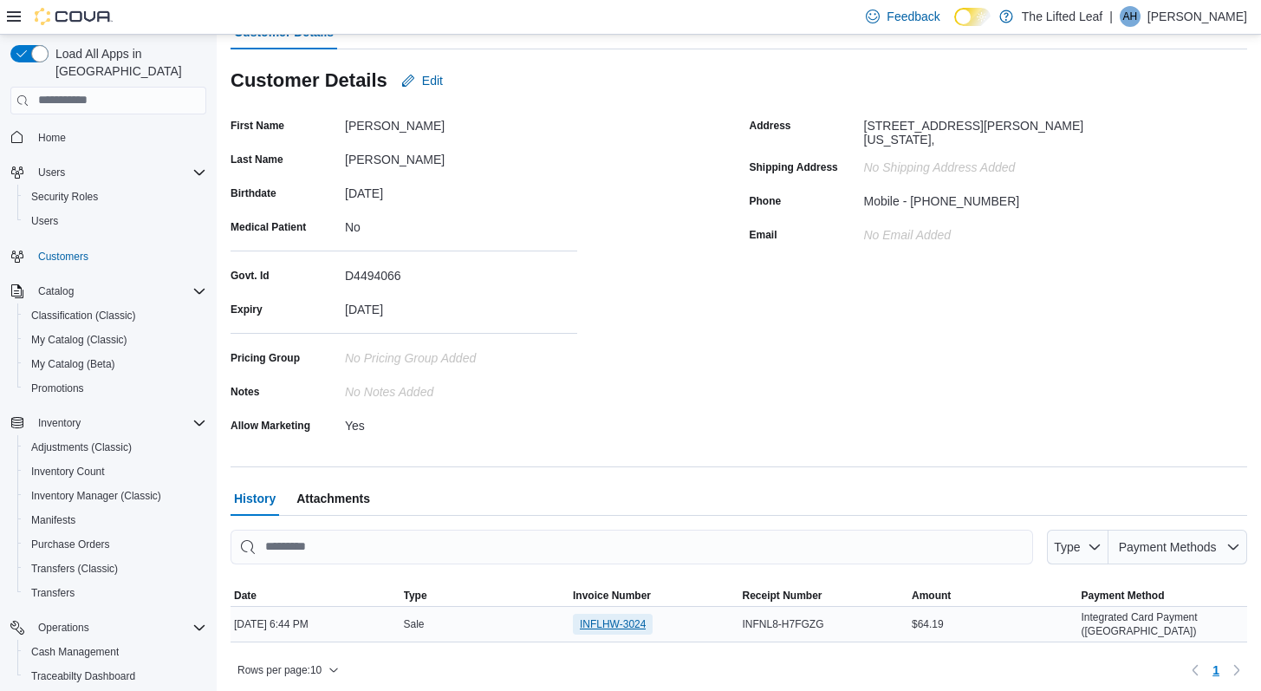
click at [620, 617] on span "INFLHW-3024" at bounding box center [613, 624] width 66 height 14
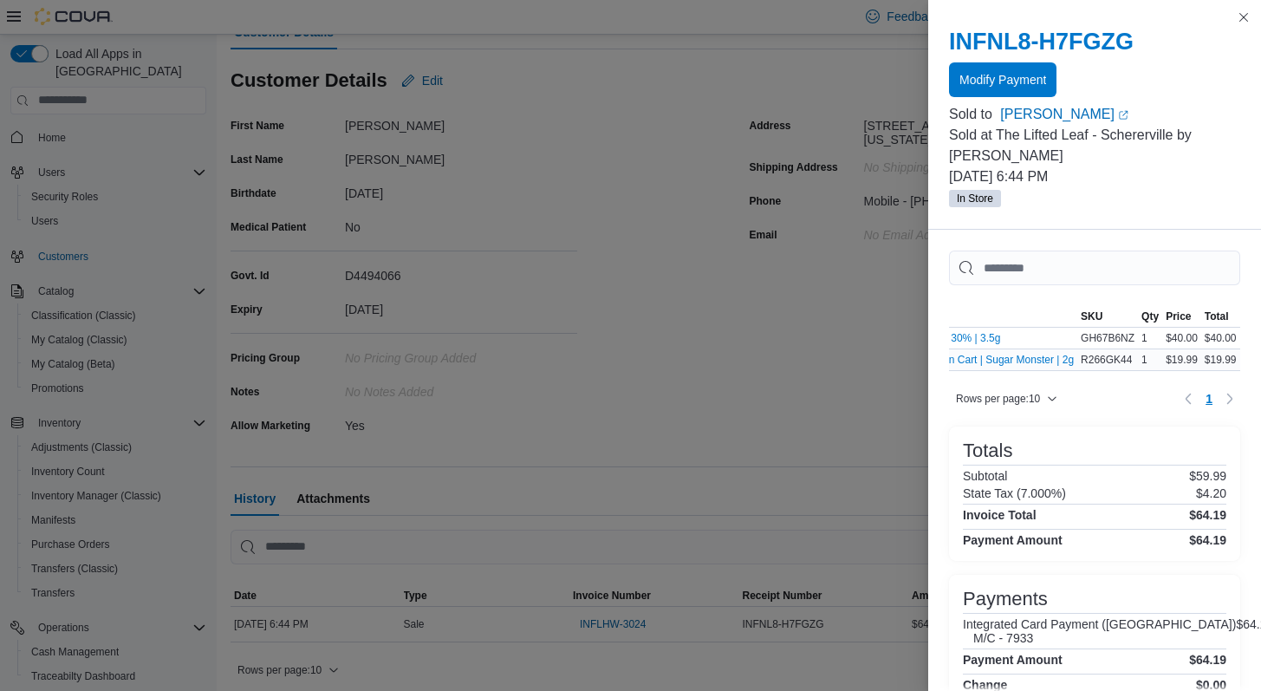
scroll to position [0, 245]
